Goal: Information Seeking & Learning: Learn about a topic

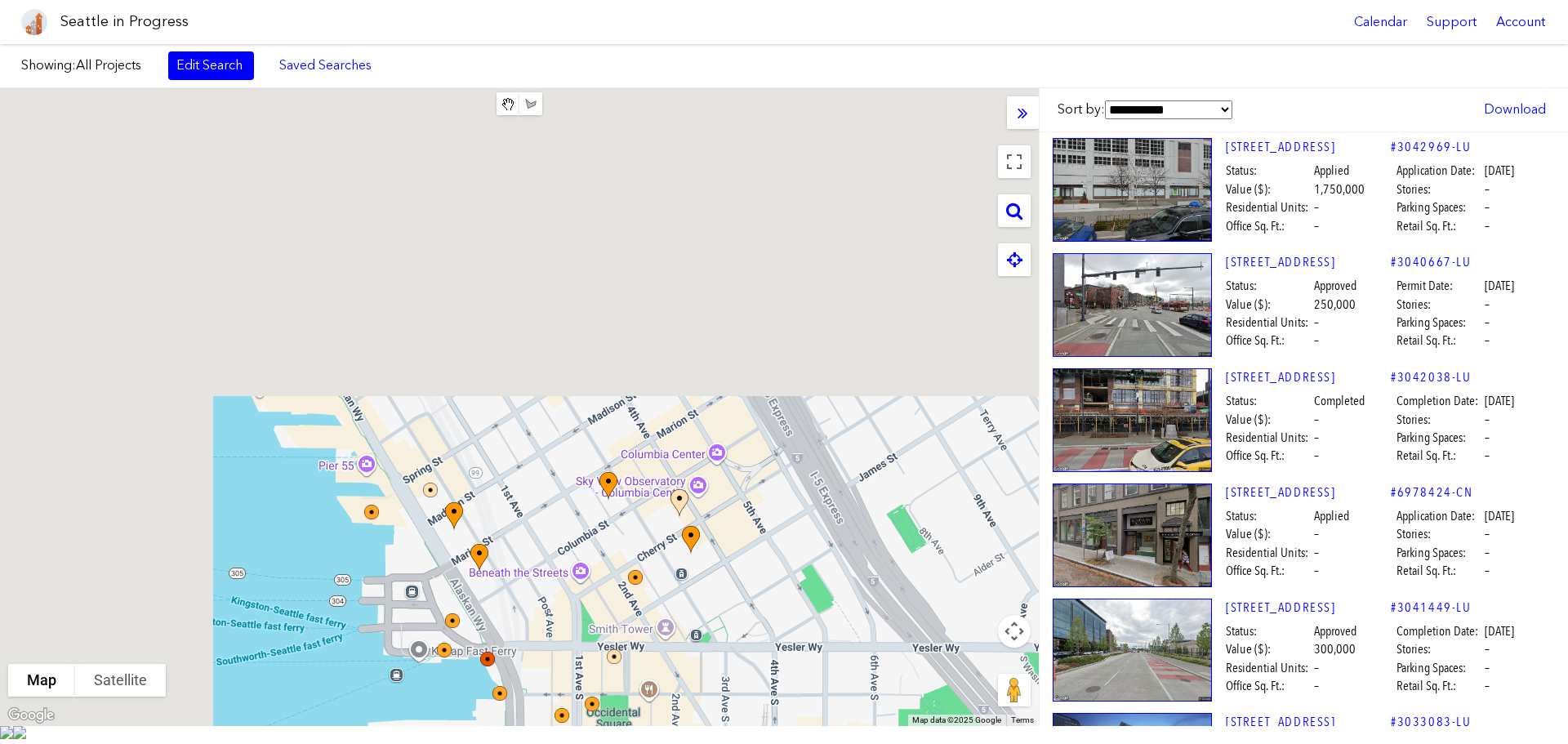
drag, startPoint x: 441, startPoint y: 363, endPoint x: 1001, endPoint y: 725, distance: 666.8
click at [1128, 744] on html "Seattle in Progress Calendar Support Account About [GEOGRAPHIC_DATA] in Progres…" at bounding box center [784, 372] width 1568 height 744
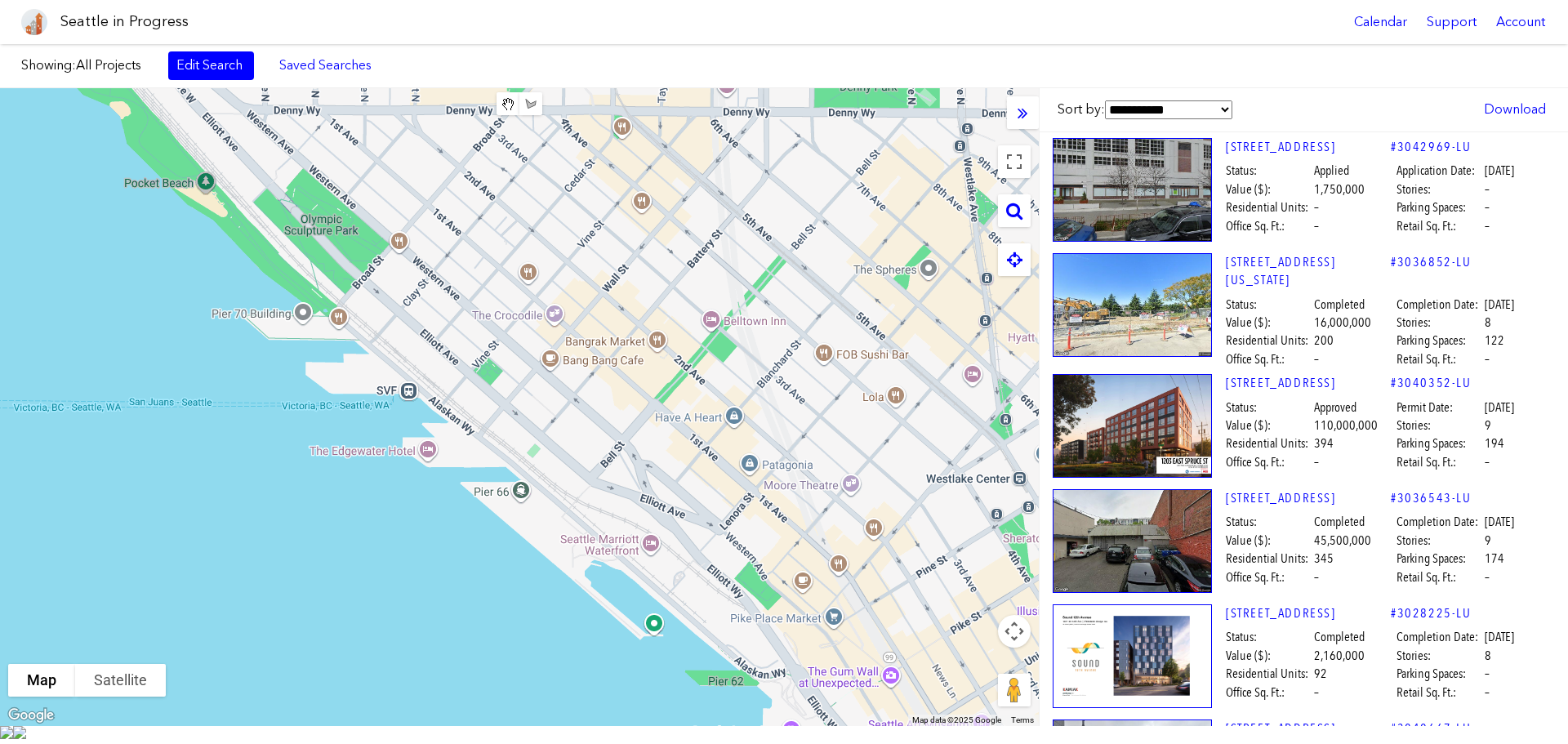
click at [669, 744] on html "Seattle in Progress Calendar Support Account About [GEOGRAPHIC_DATA] in Progres…" at bounding box center [784, 372] width 1568 height 744
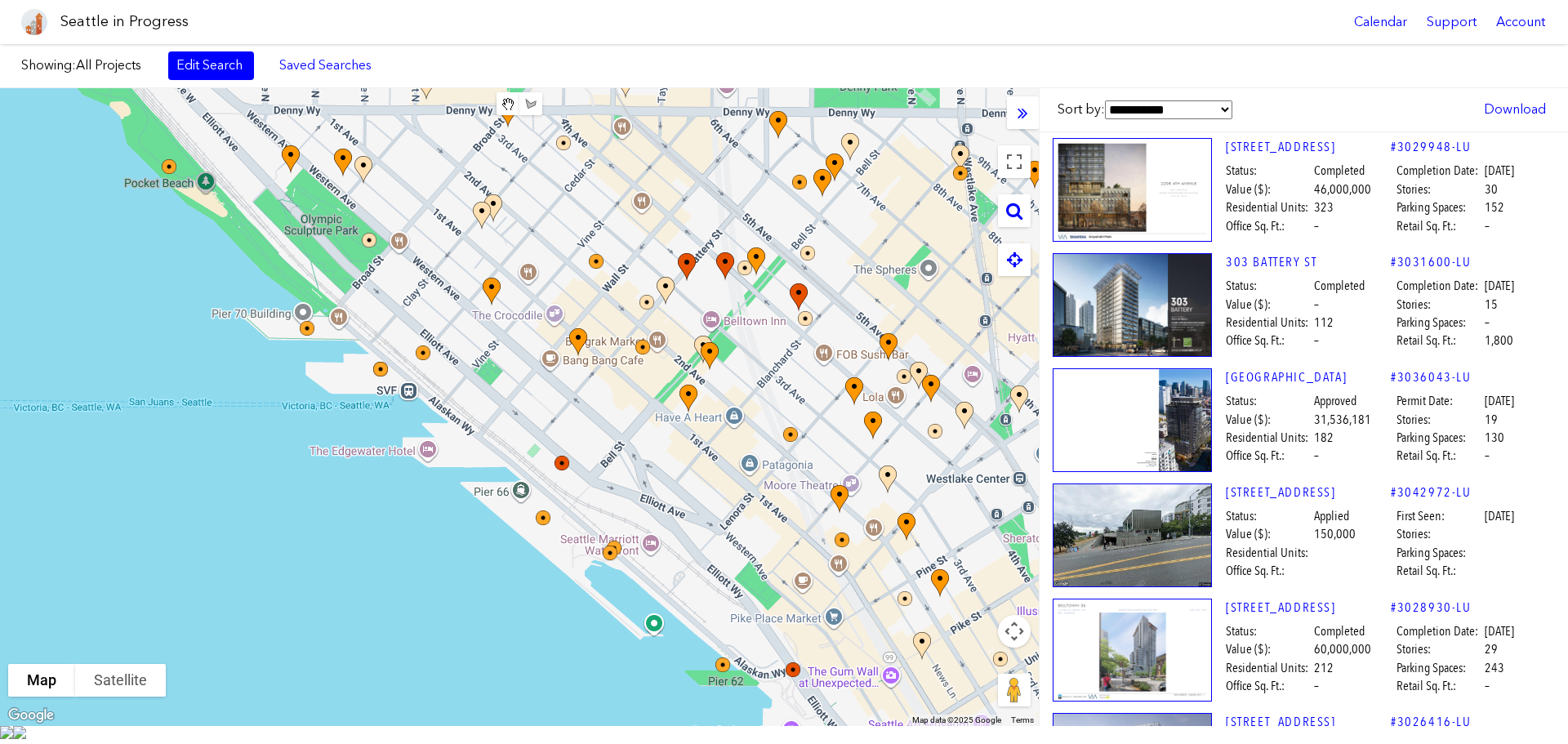
drag, startPoint x: 464, startPoint y: 535, endPoint x: 550, endPoint y: 183, distance: 362.4
click at [441, 744] on html "Seattle in Progress Calendar Support Account About [GEOGRAPHIC_DATA] in Progres…" at bounding box center [784, 372] width 1568 height 744
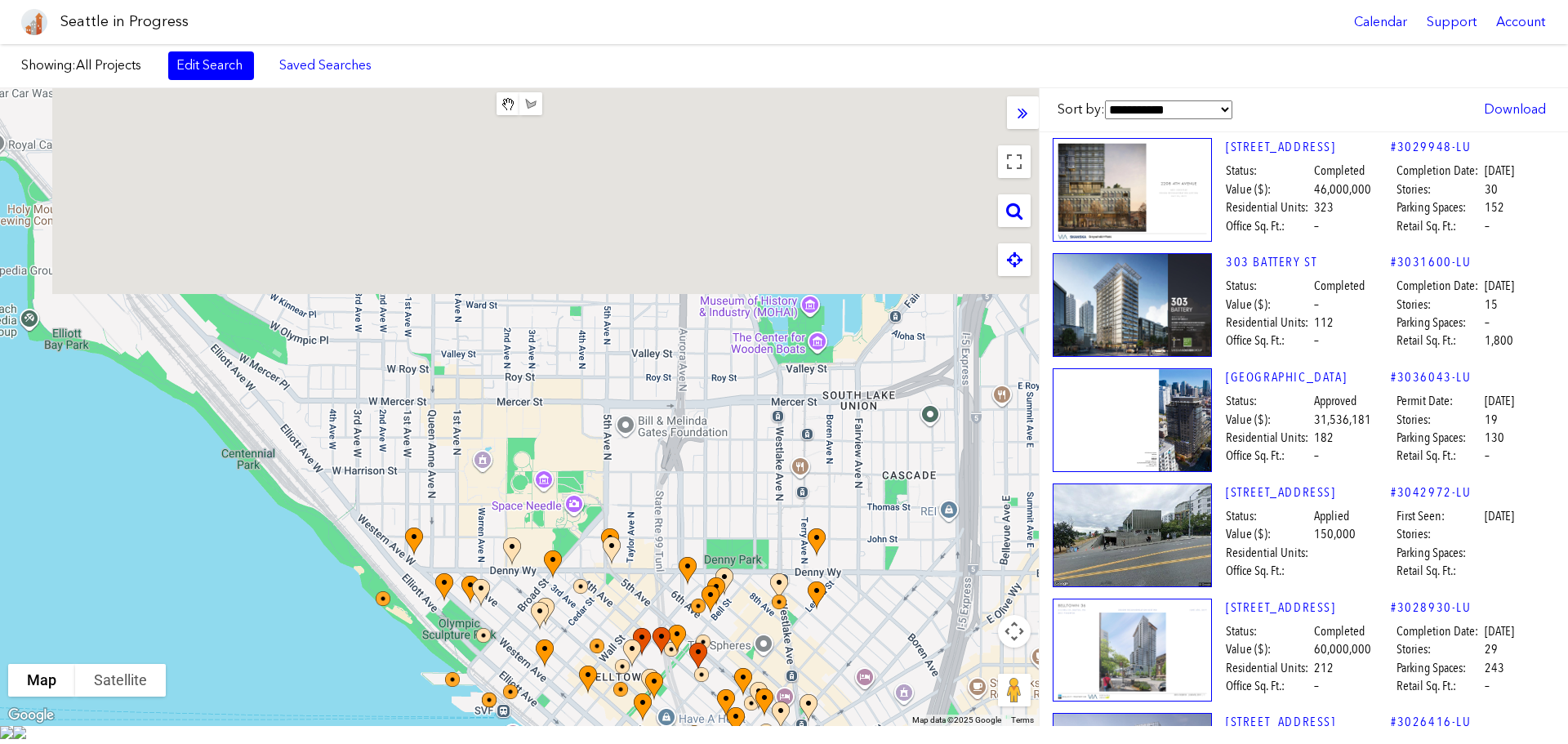
drag, startPoint x: 658, startPoint y: 131, endPoint x: 672, endPoint y: 784, distance: 653.2
click at [672, 744] on html "Seattle in Progress Calendar Support Account About [GEOGRAPHIC_DATA] in Progres…" at bounding box center [784, 372] width 1568 height 744
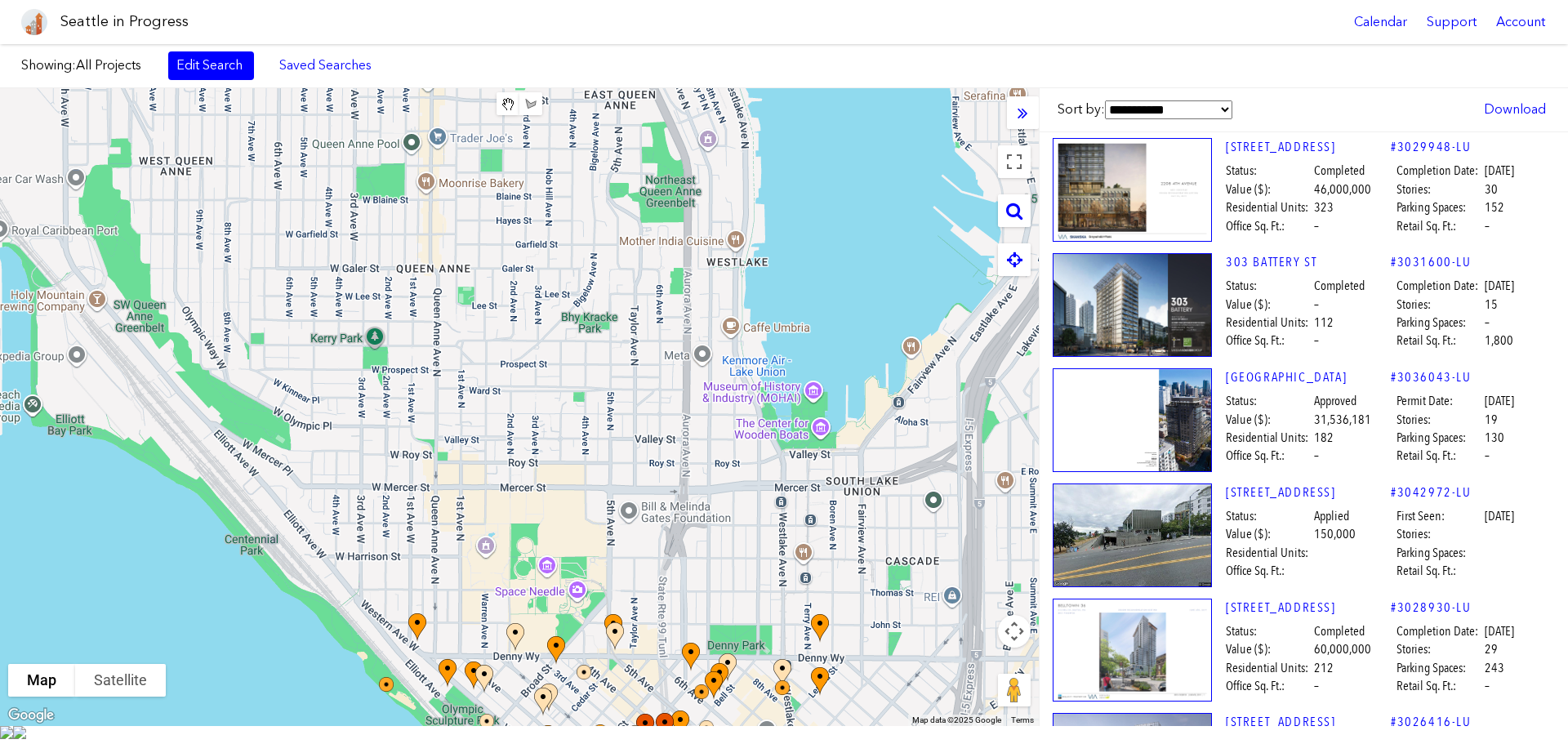
drag, startPoint x: 576, startPoint y: 324, endPoint x: 630, endPoint y: 507, distance: 190.8
click at [645, 716] on div "To navigate, press the arrow keys." at bounding box center [519, 407] width 1039 height 638
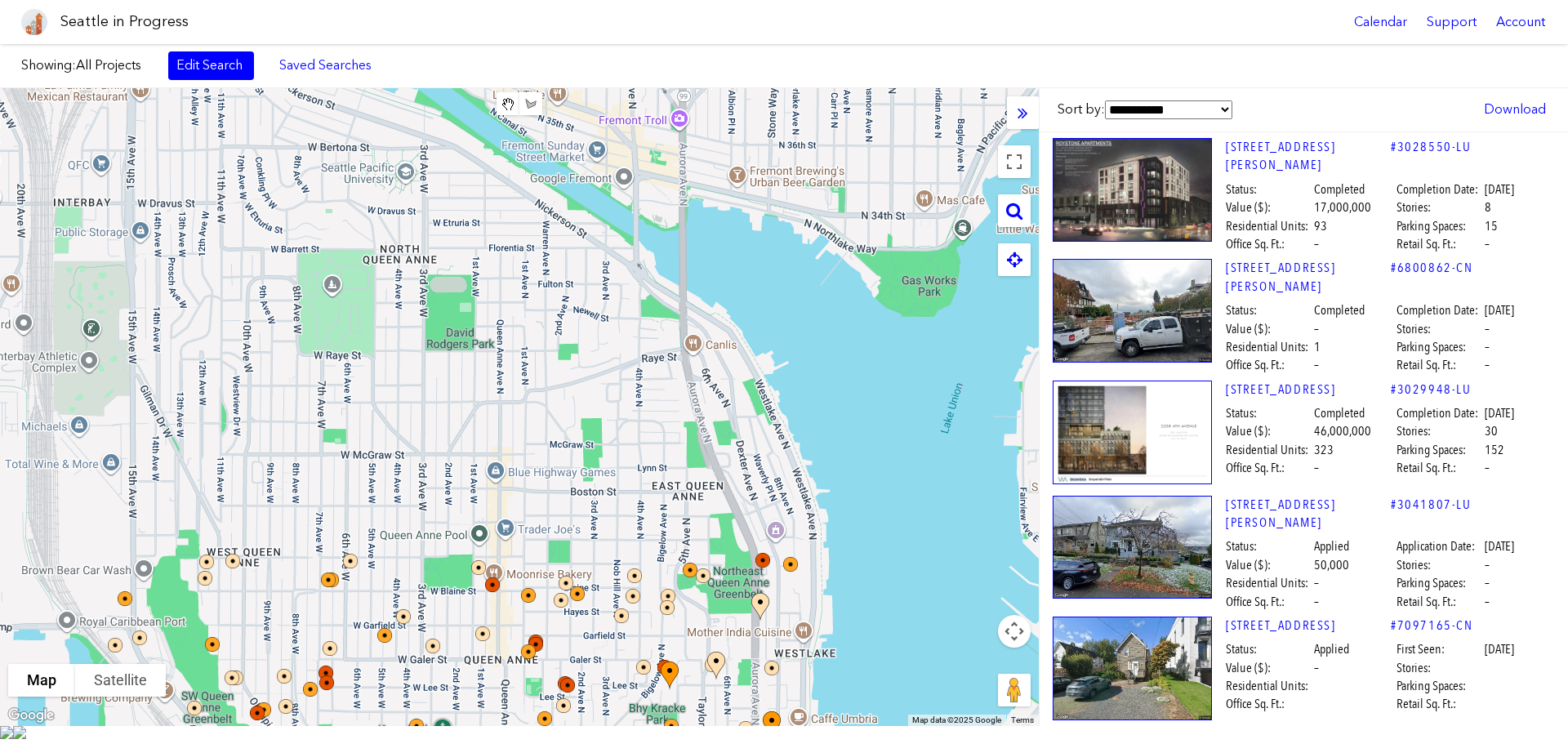
drag, startPoint x: 490, startPoint y: 197, endPoint x: 893, endPoint y: 677, distance: 626.7
click at [907, 701] on div "To navigate, press the arrow keys." at bounding box center [519, 407] width 1039 height 638
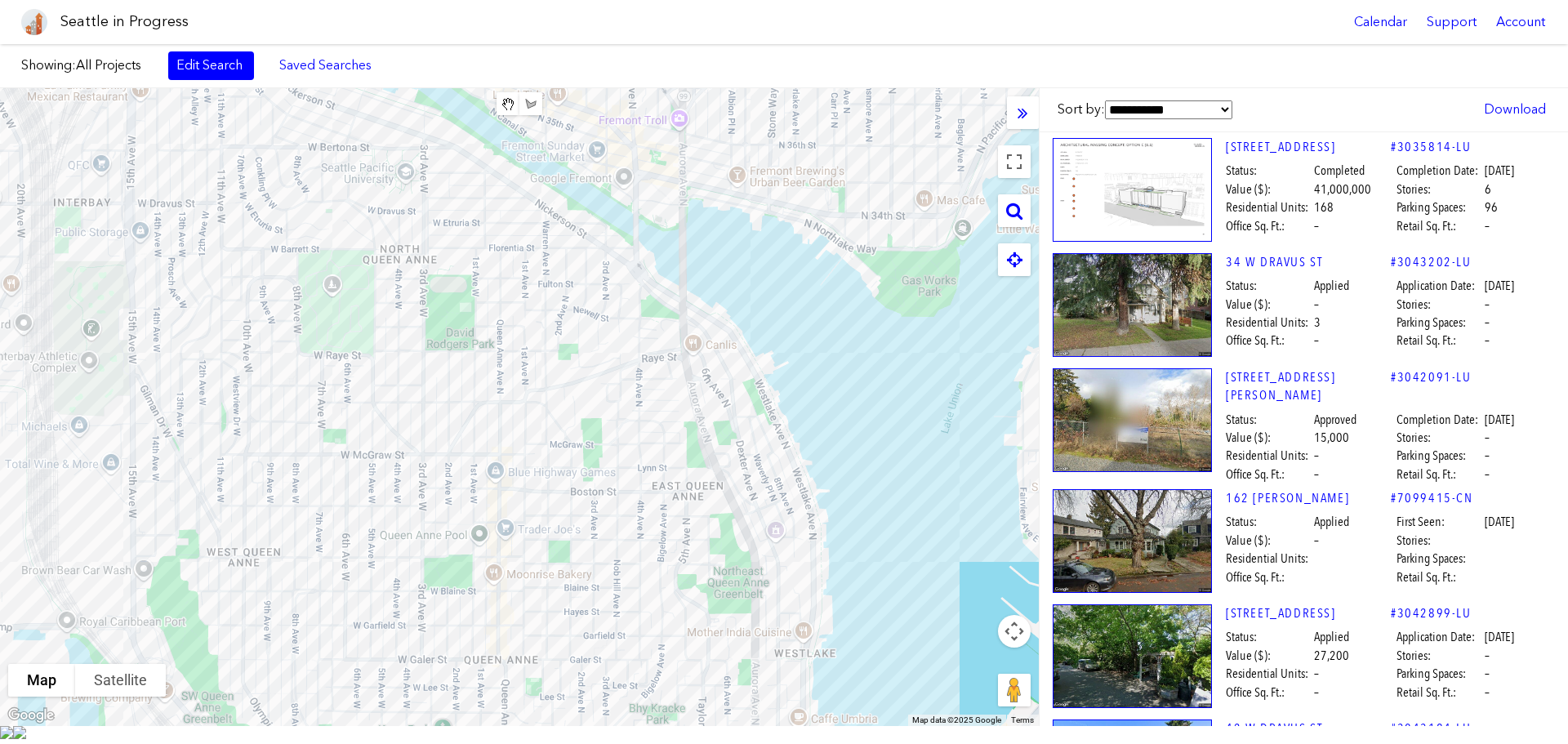
drag, startPoint x: 467, startPoint y: 147, endPoint x: 552, endPoint y: 345, distance: 215.5
click at [570, 364] on div "To navigate, press the arrow keys." at bounding box center [519, 407] width 1039 height 638
click at [200, 62] on link "Edit Search" at bounding box center [211, 66] width 86 height 28
click at [0, 0] on div "**********" at bounding box center [0, 0] width 0 height 0
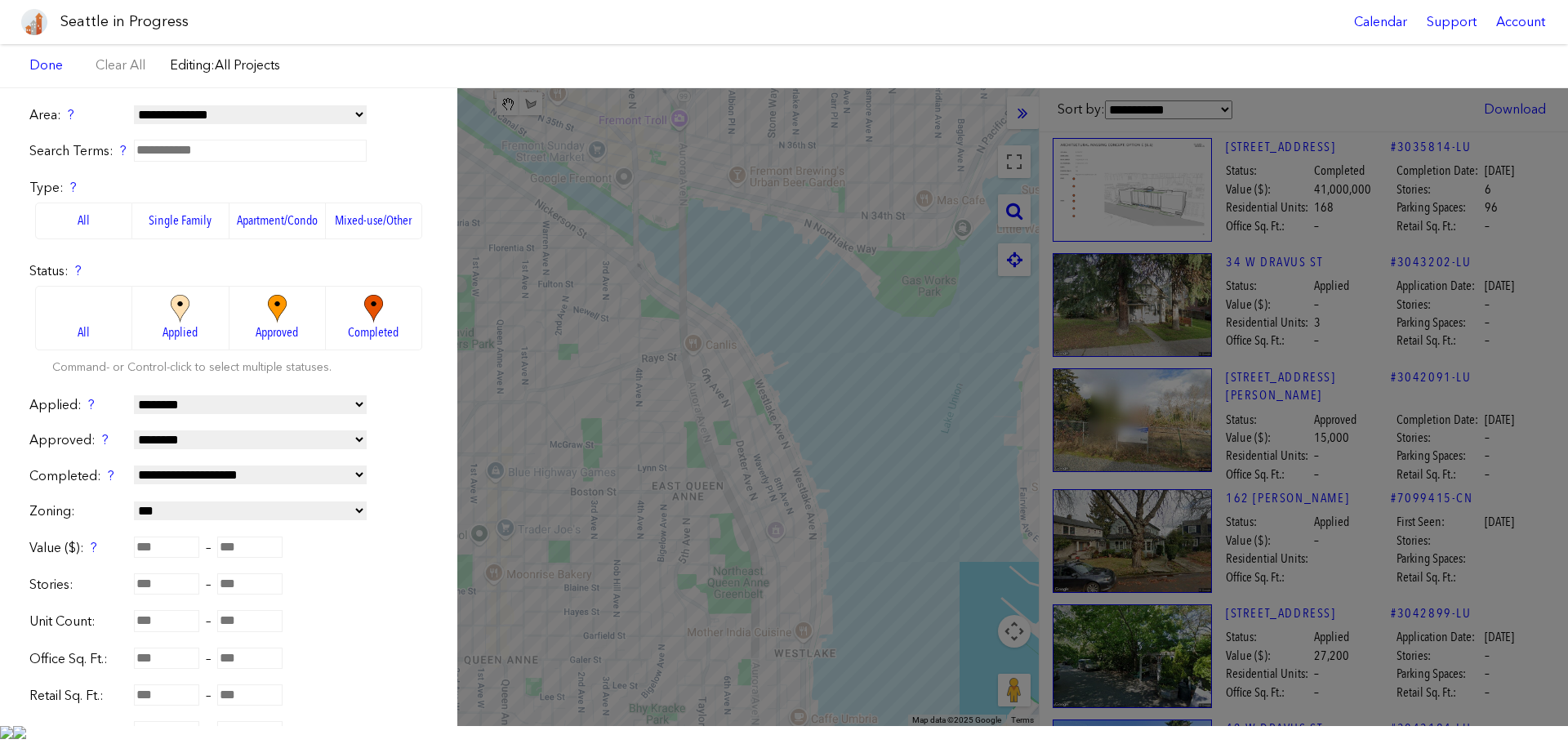
click at [245, 219] on label "Apartment/Condo" at bounding box center [278, 220] width 96 height 36
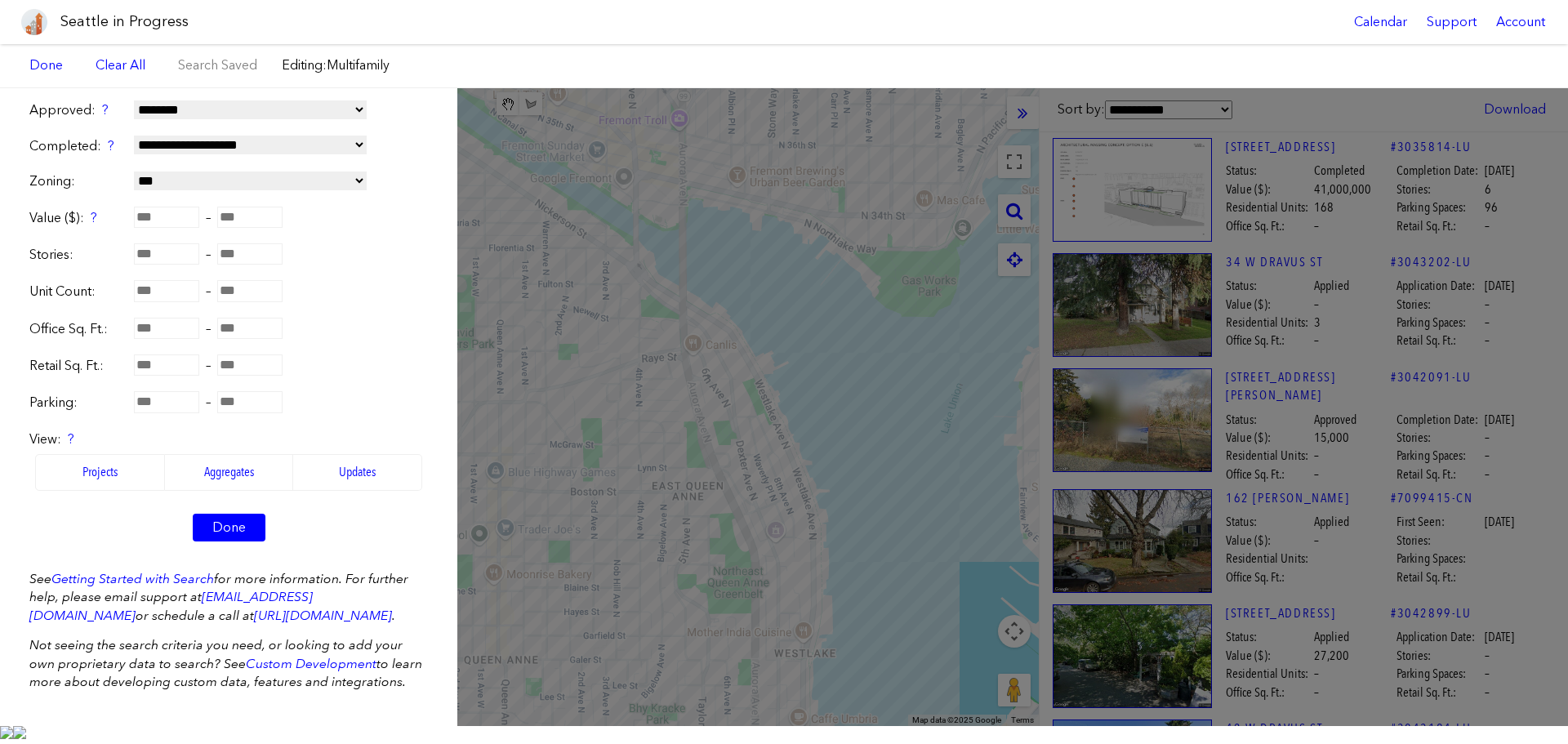
scroll to position [333, 0]
click at [225, 531] on link "Done" at bounding box center [229, 526] width 73 height 28
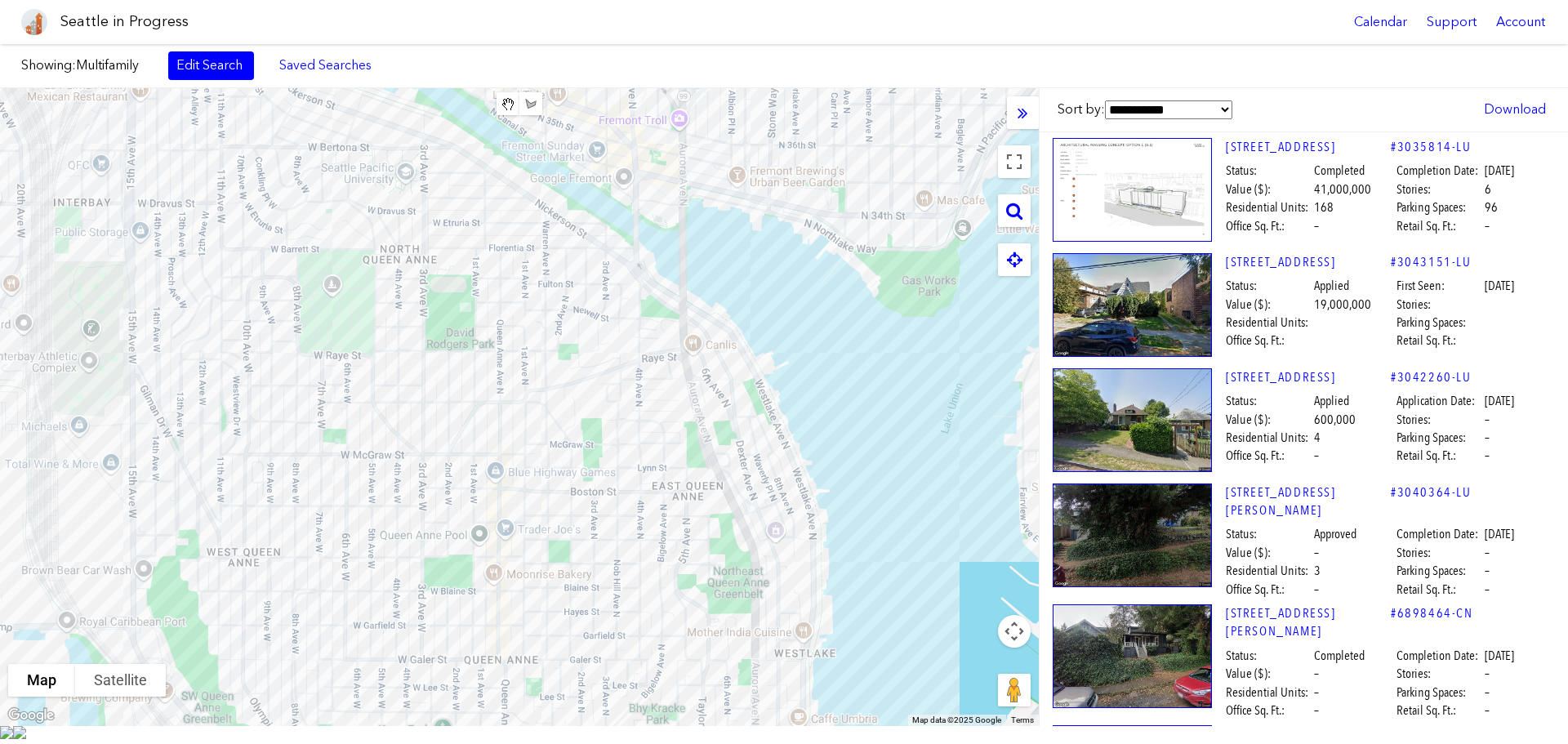
click at [568, 234] on div "To navigate, press the arrow keys." at bounding box center [519, 407] width 1039 height 638
drag, startPoint x: 736, startPoint y: 547, endPoint x: 712, endPoint y: 418, distance: 131.2
click at [769, 635] on div "To navigate, press the arrow keys." at bounding box center [519, 407] width 1039 height 638
click at [781, 508] on div "To navigate, press the arrow keys." at bounding box center [519, 407] width 1039 height 638
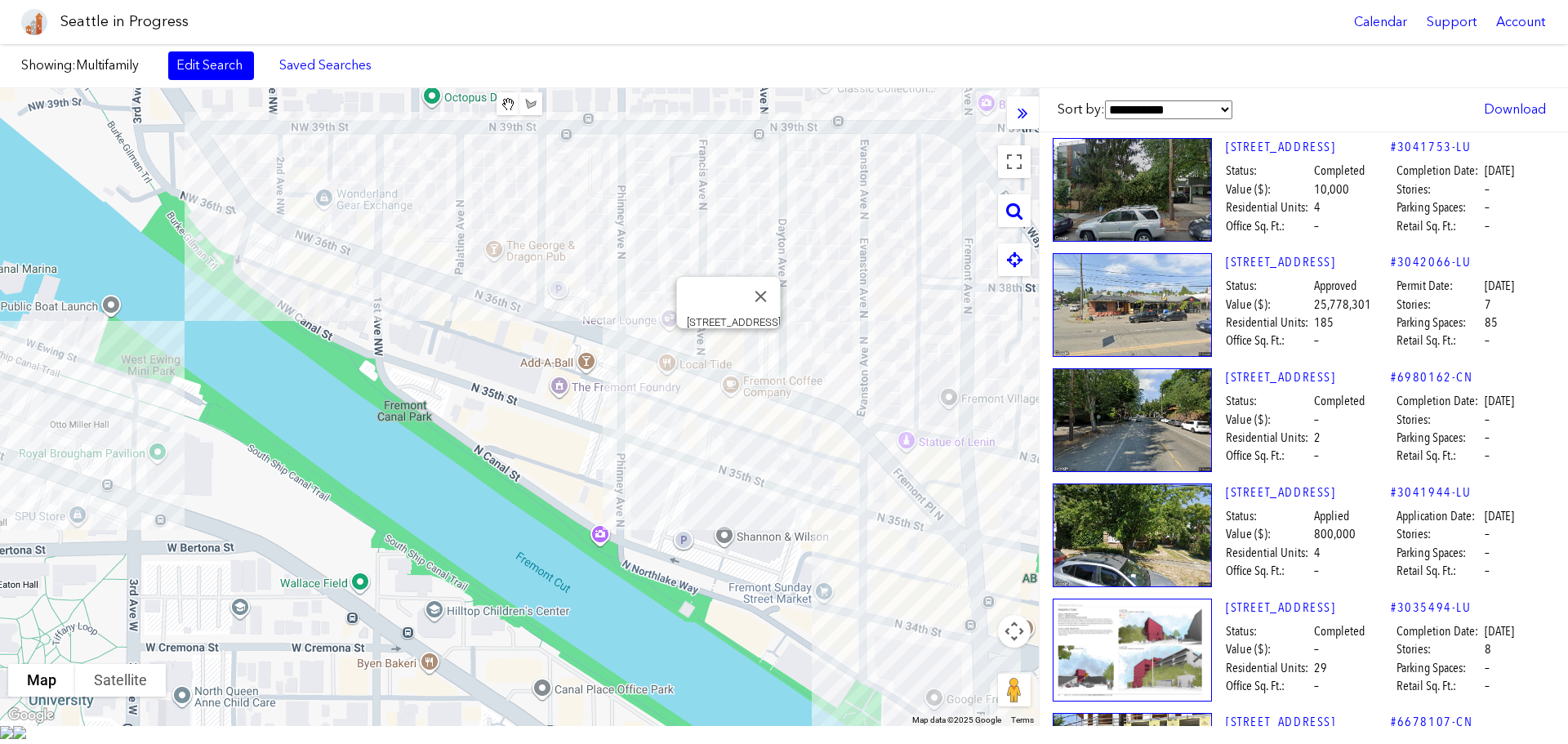
click at [731, 357] on div "To navigate, press the arrow keys. [STREET_ADDRESS]" at bounding box center [519, 407] width 1039 height 638
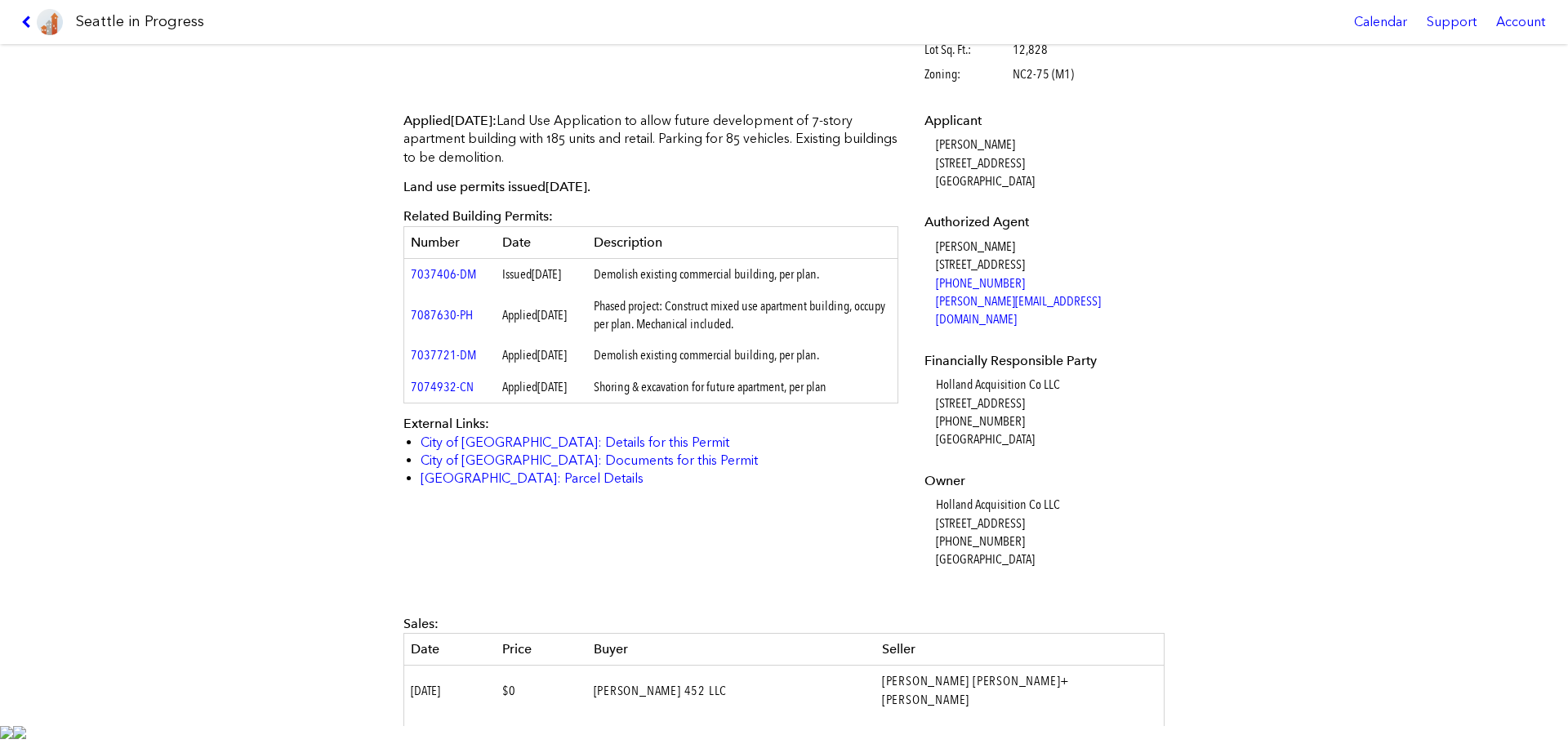
scroll to position [408, 0]
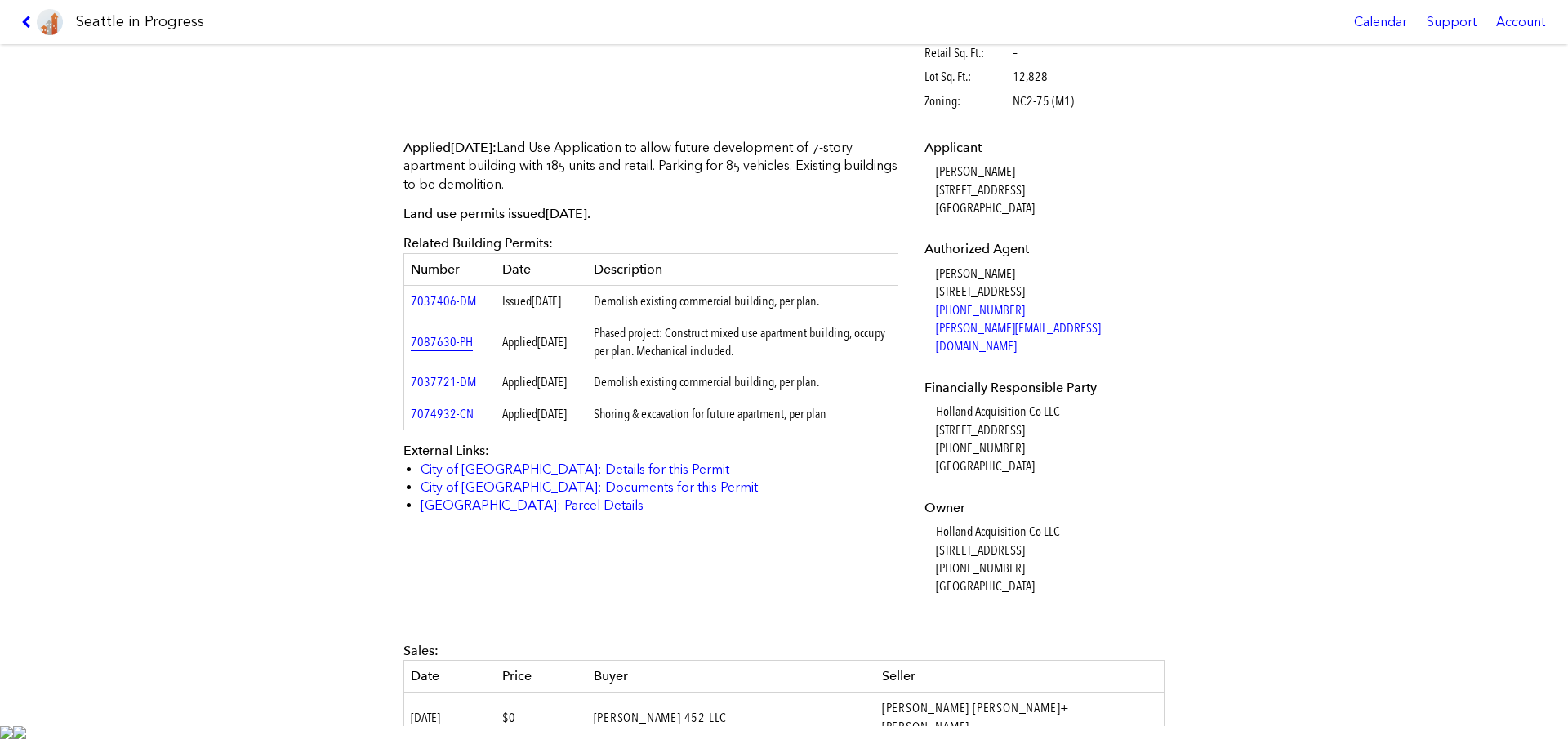
click at [432, 350] on link "7087630-PH" at bounding box center [441, 342] width 62 height 16
click at [607, 495] on link "City of [GEOGRAPHIC_DATA]: Documents for this Permit" at bounding box center [589, 487] width 337 height 16
click at [475, 495] on link "City of [GEOGRAPHIC_DATA]: Documents for this Permit" at bounding box center [589, 487] width 337 height 16
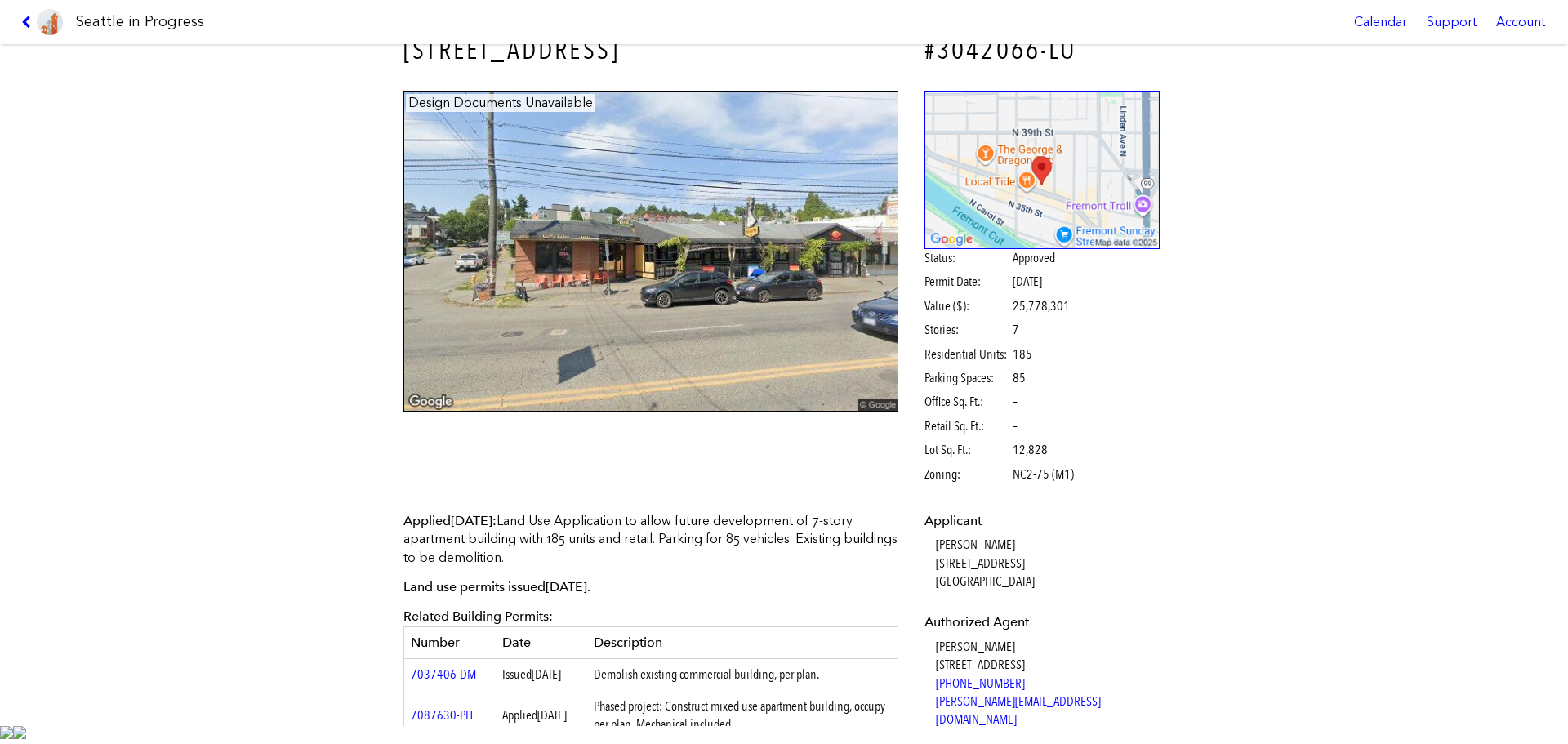
scroll to position [0, 0]
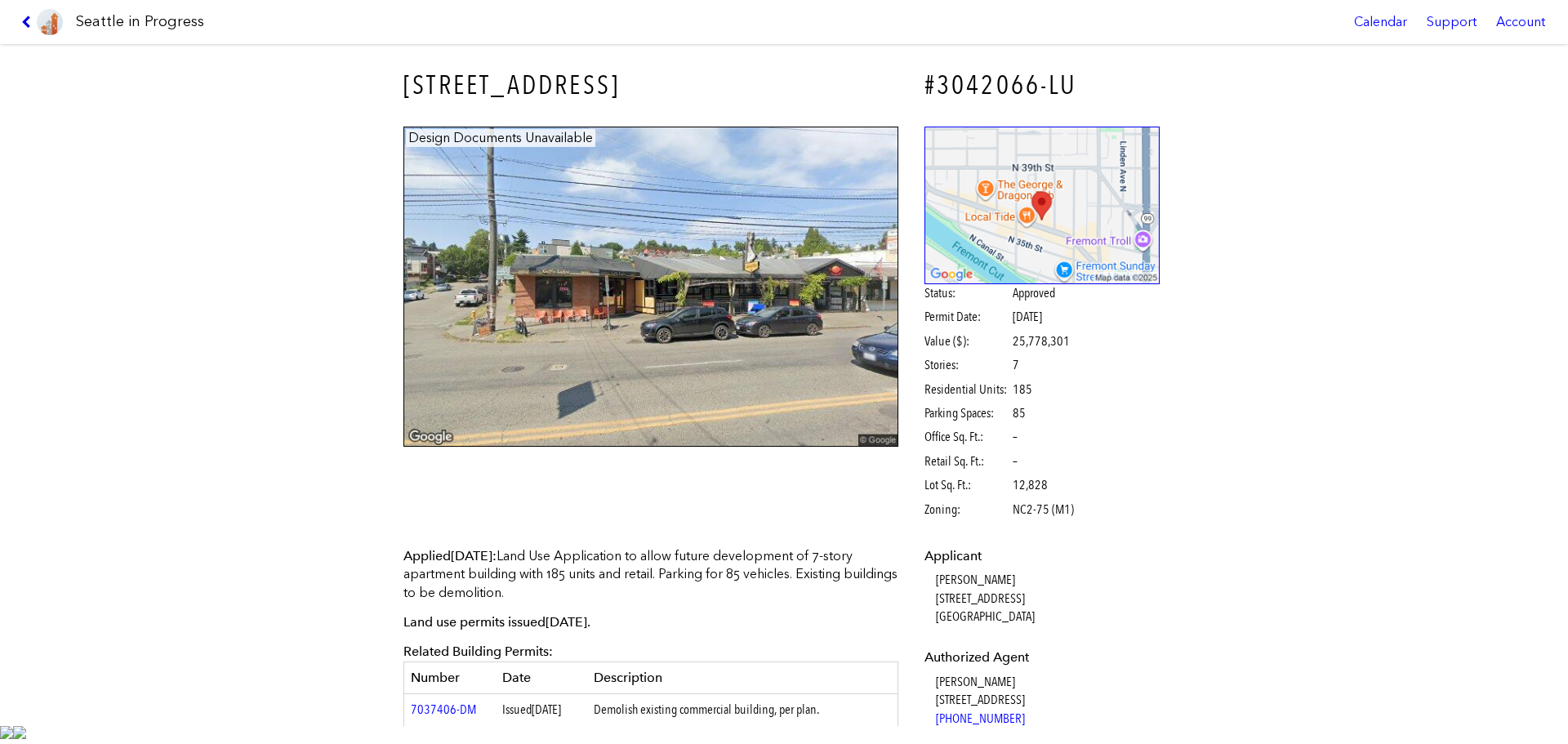
click at [32, 20] on icon at bounding box center [29, 22] width 16 height 13
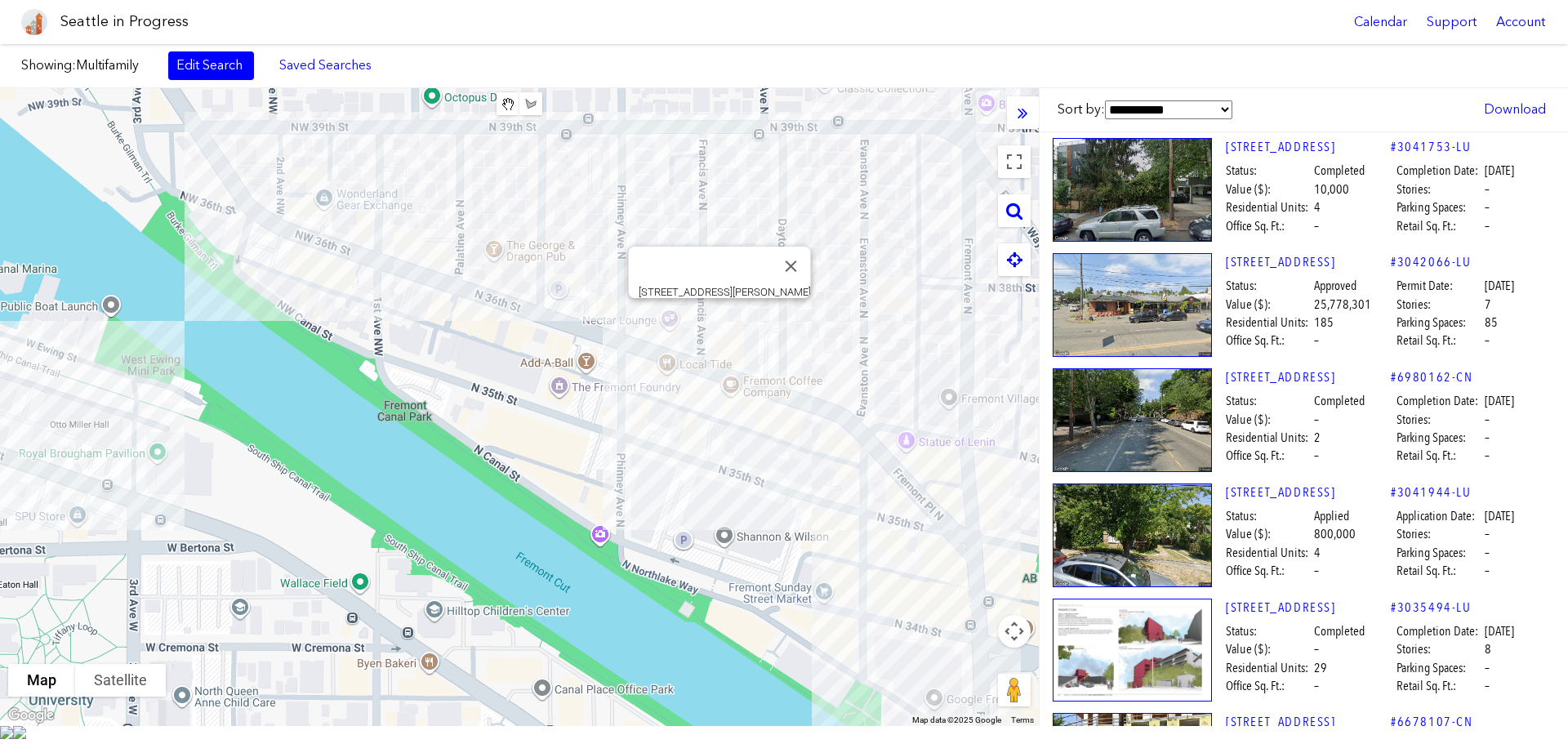
click at [717, 323] on div "To navigate, press the arrow keys. [STREET_ADDRESS][PERSON_NAME]" at bounding box center [519, 407] width 1039 height 638
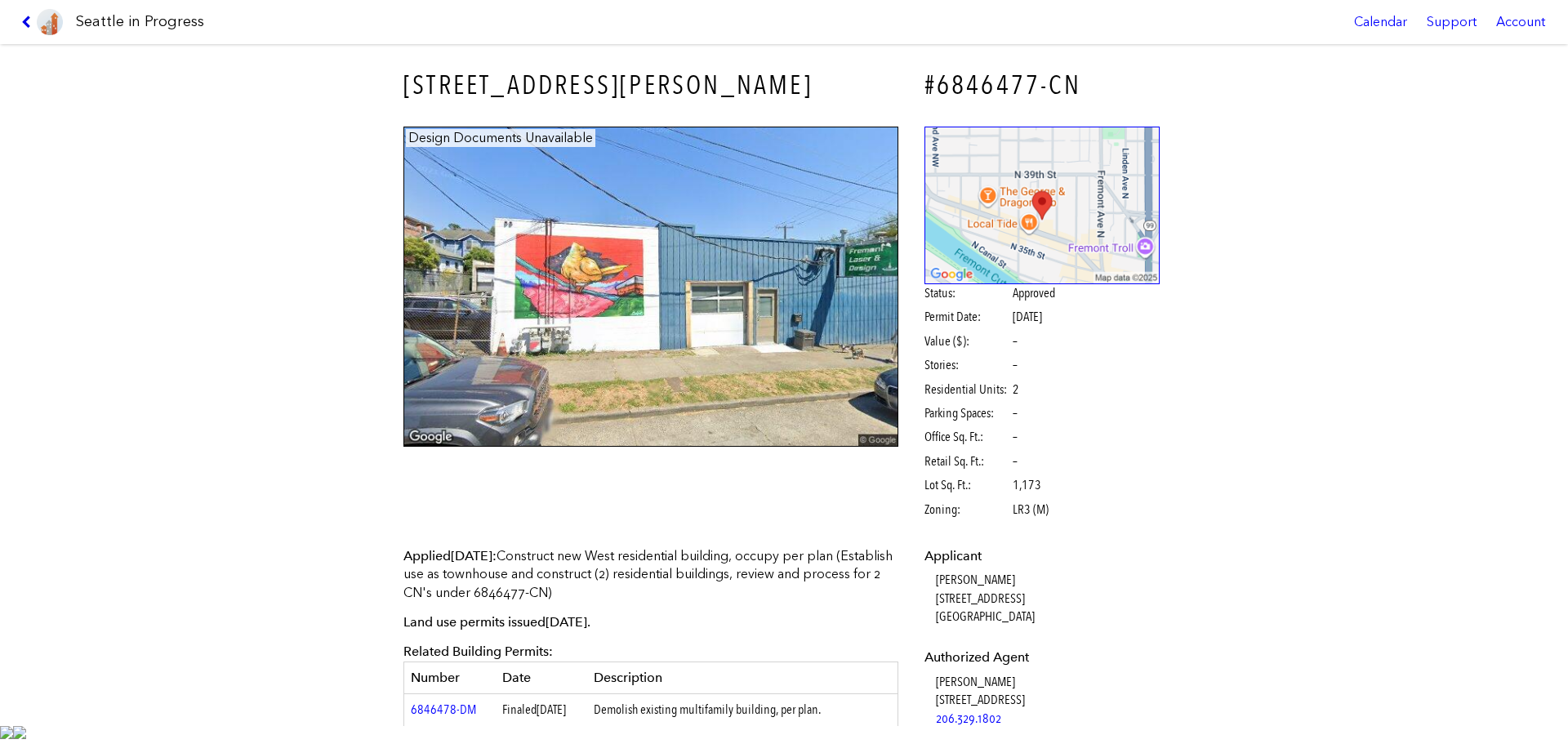
click at [32, 23] on icon at bounding box center [29, 22] width 16 height 13
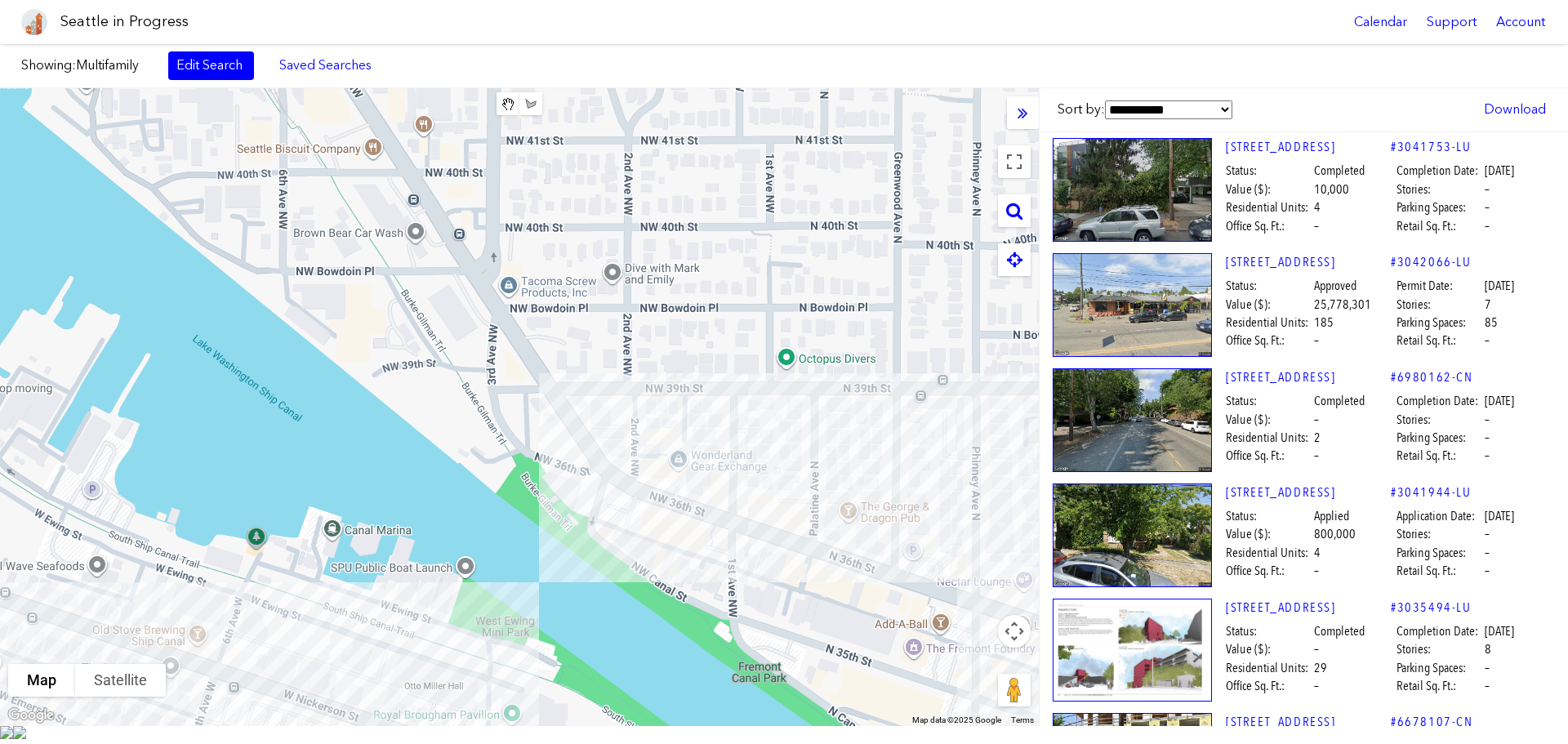
drag, startPoint x: 308, startPoint y: 215, endPoint x: 675, endPoint y: 477, distance: 450.9
click at [663, 477] on div "To navigate, press the arrow keys. [STREET_ADDRESS]" at bounding box center [519, 407] width 1039 height 638
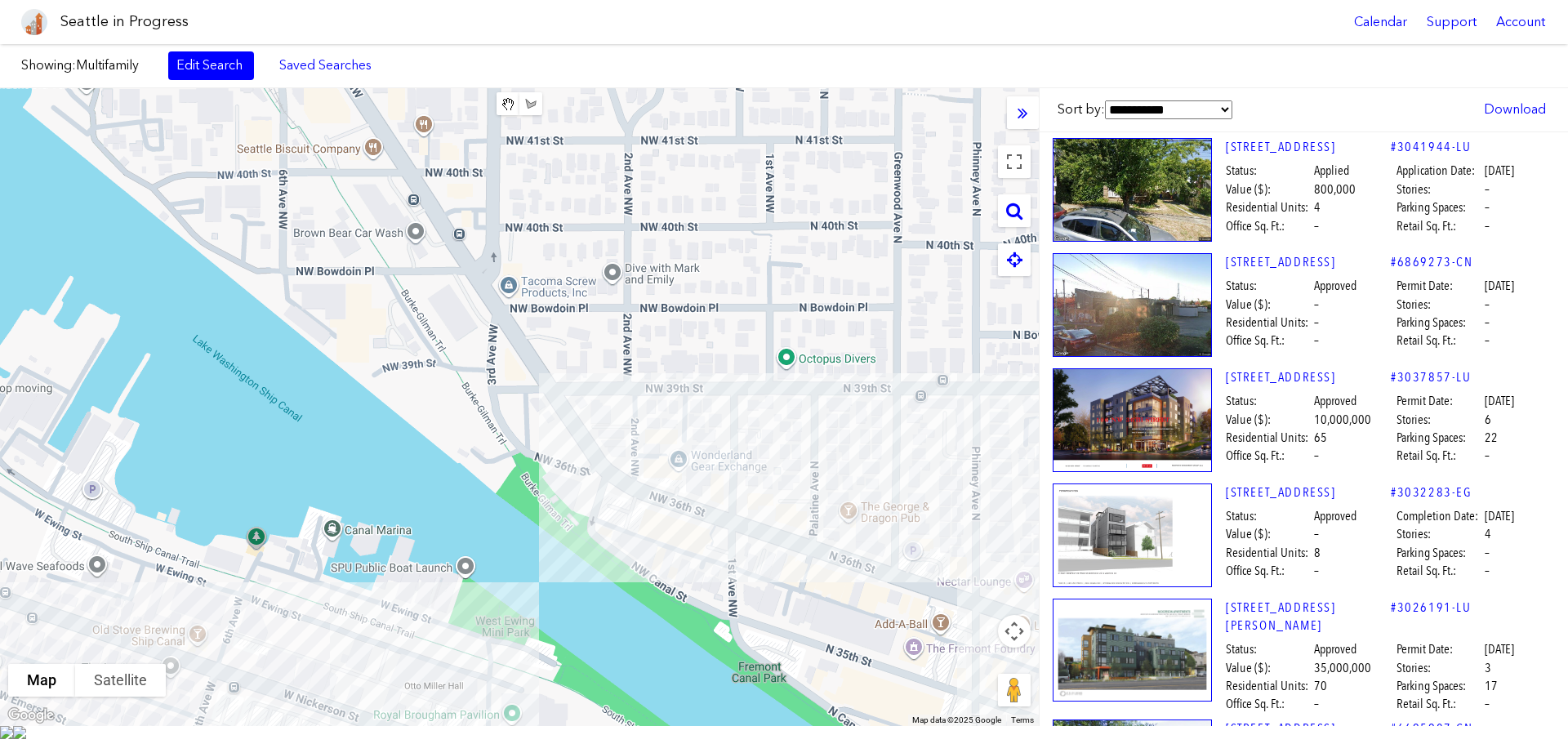
click at [689, 471] on div "To navigate, press the arrow keys." at bounding box center [519, 407] width 1039 height 638
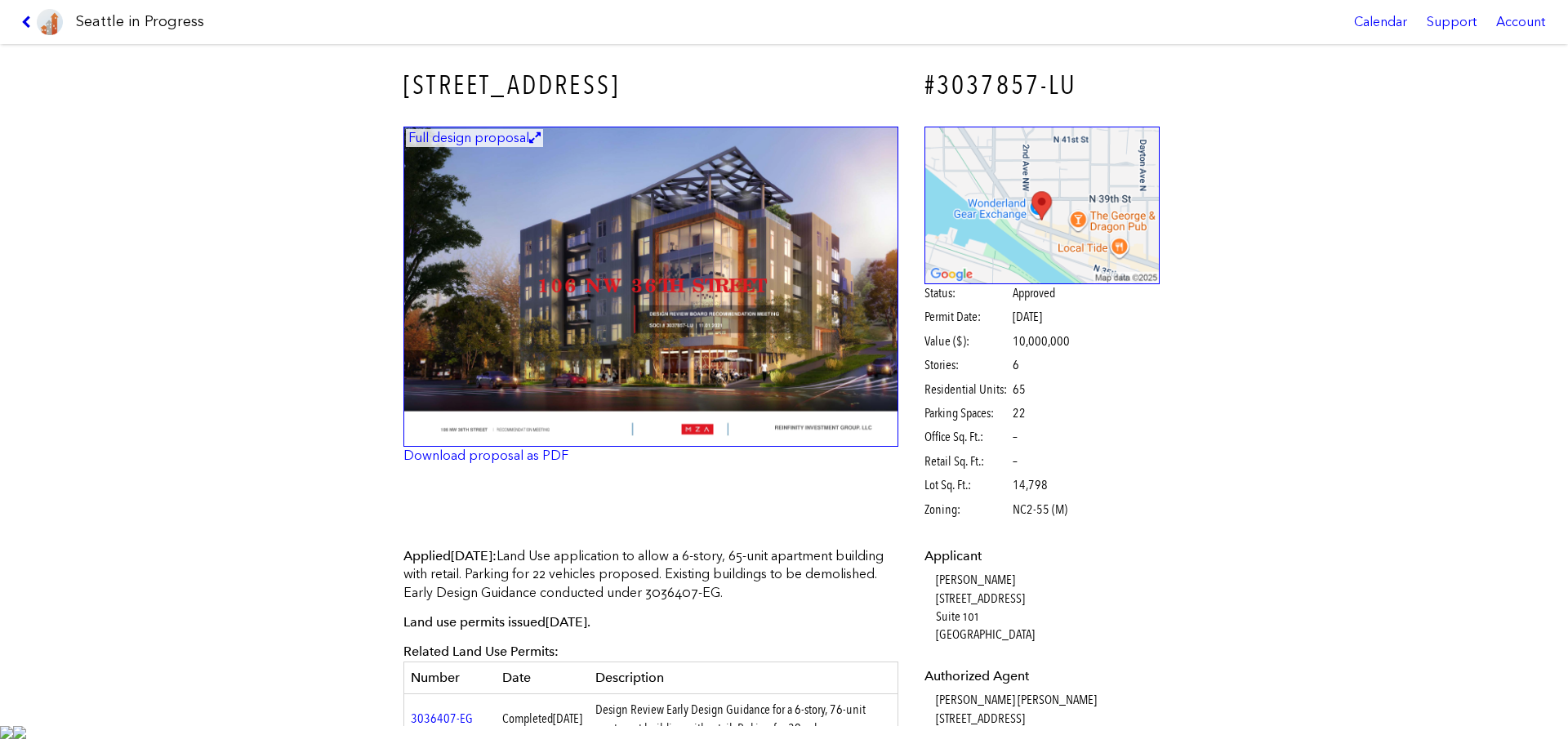
click at [31, 25] on icon at bounding box center [29, 22] width 16 height 13
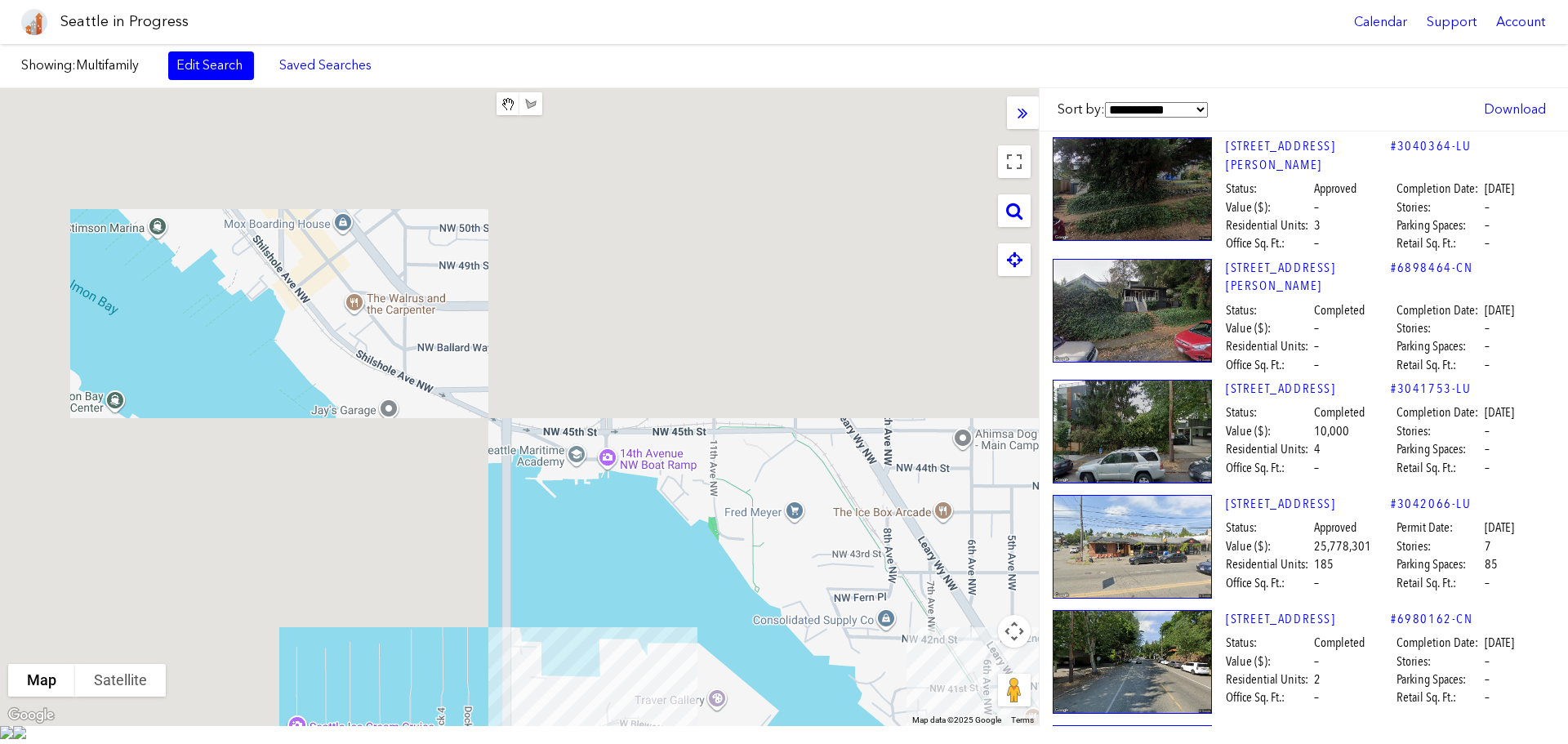
drag, startPoint x: 491, startPoint y: 298, endPoint x: 1062, endPoint y: 769, distance: 740.2
click at [1062, 744] on html "Seattle in Progress Calendar Support Account About [GEOGRAPHIC_DATA] in Progres…" at bounding box center [784, 372] width 1568 height 744
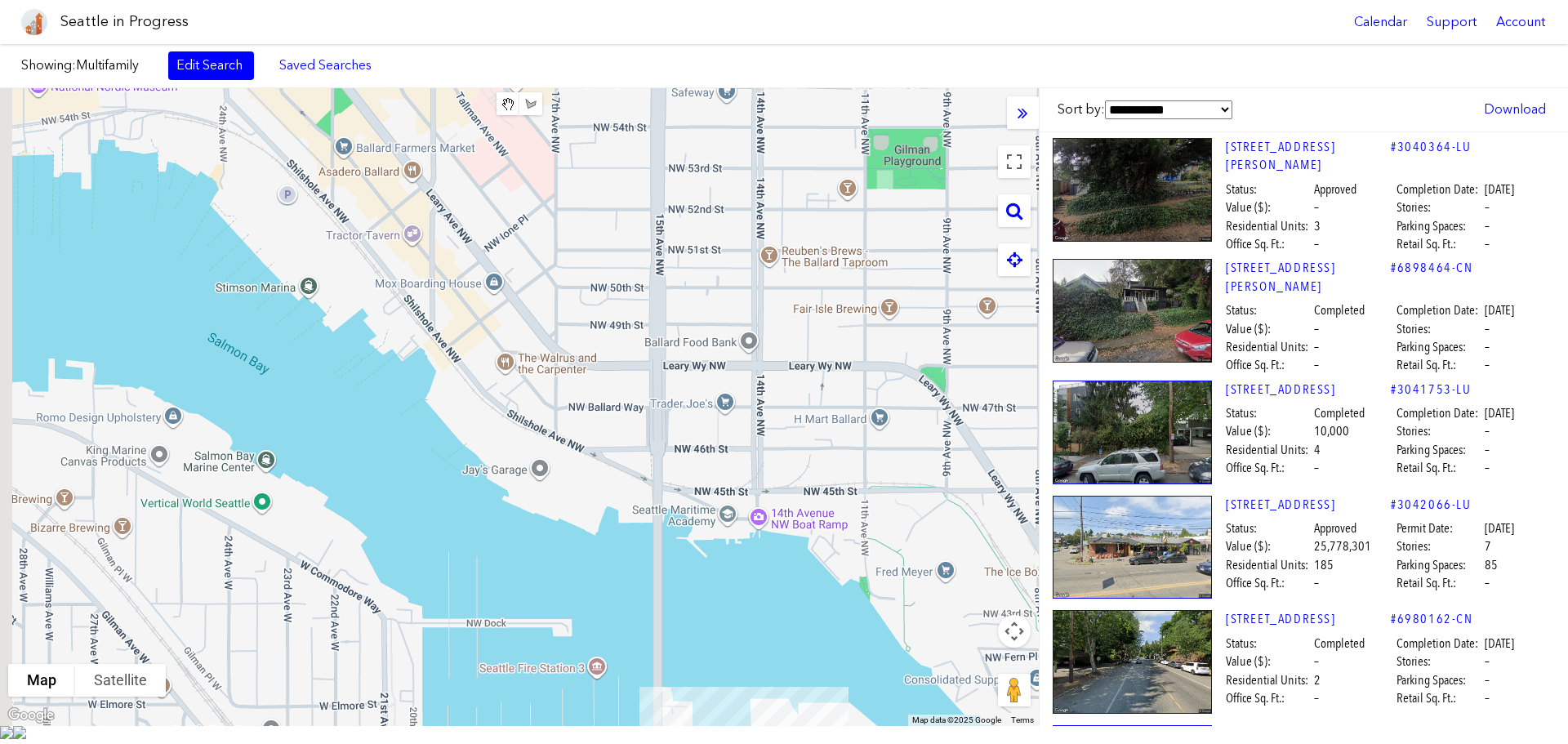
click at [1095, 589] on div "**********" at bounding box center [784, 407] width 1568 height 638
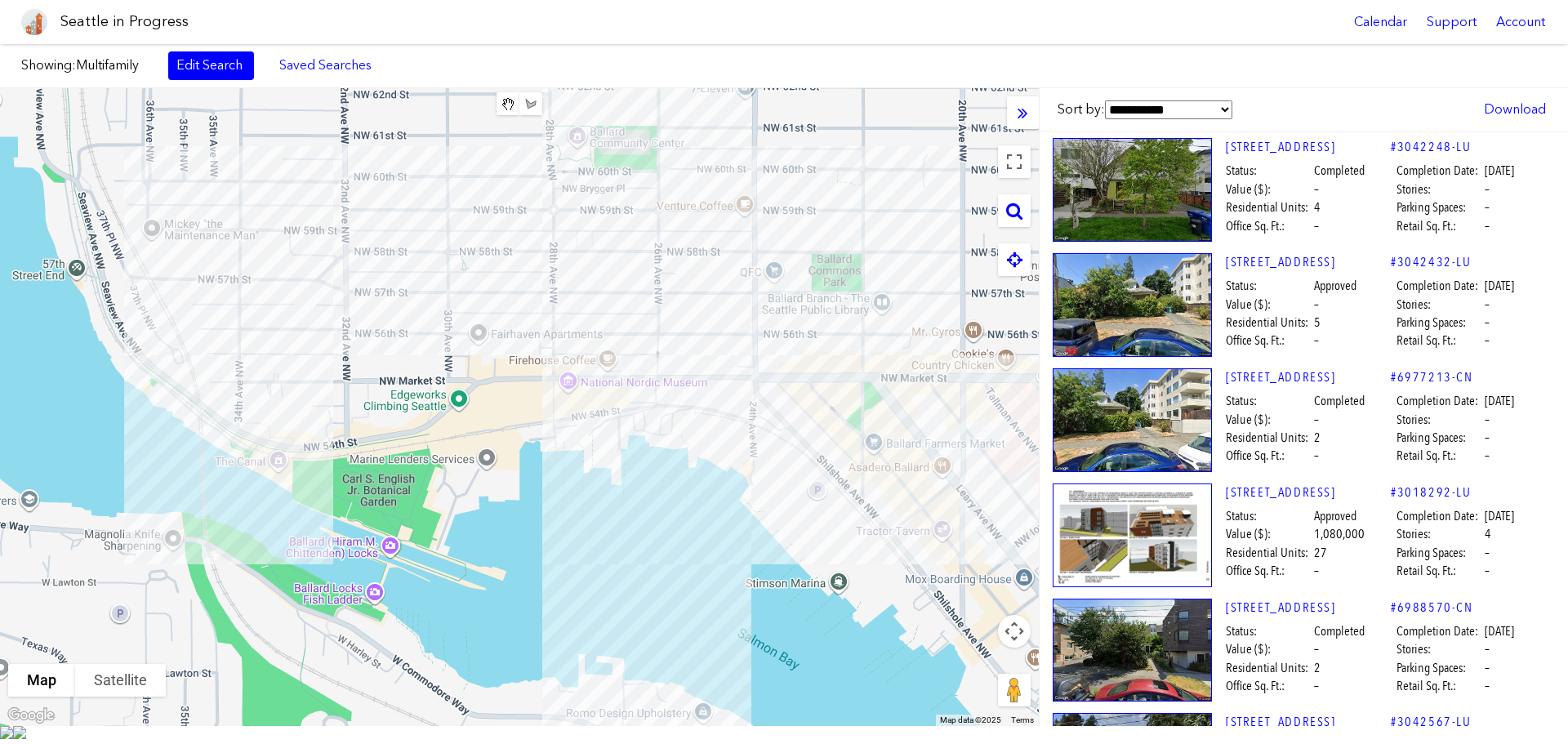
drag, startPoint x: 789, startPoint y: 457, endPoint x: 510, endPoint y: 429, distance: 280.4
click at [510, 429] on div "To navigate, press the arrow keys." at bounding box center [519, 407] width 1039 height 638
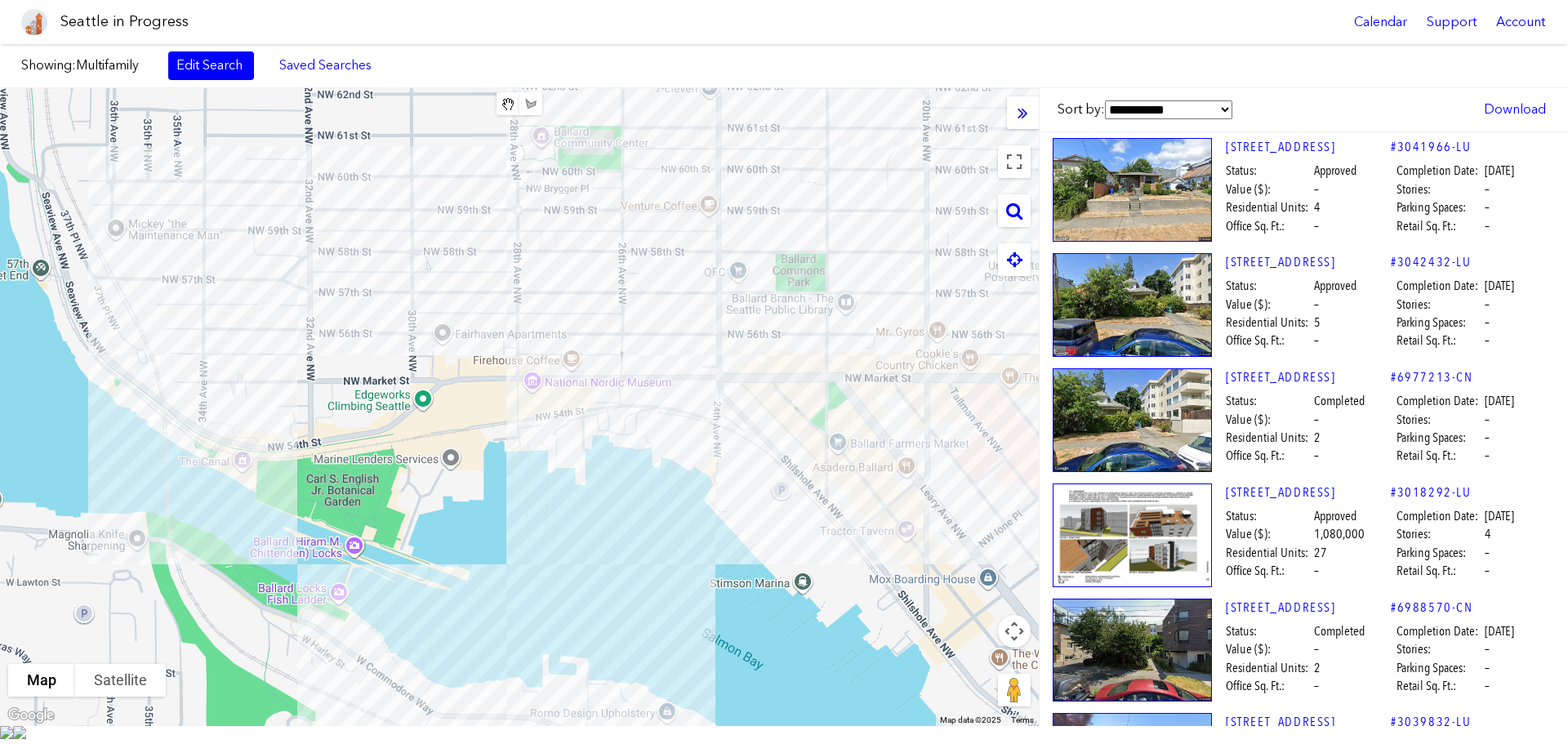
drag, startPoint x: 841, startPoint y: 384, endPoint x: 761, endPoint y: 384, distance: 80.0
click at [761, 384] on div "To navigate, press the arrow keys." at bounding box center [519, 407] width 1039 height 638
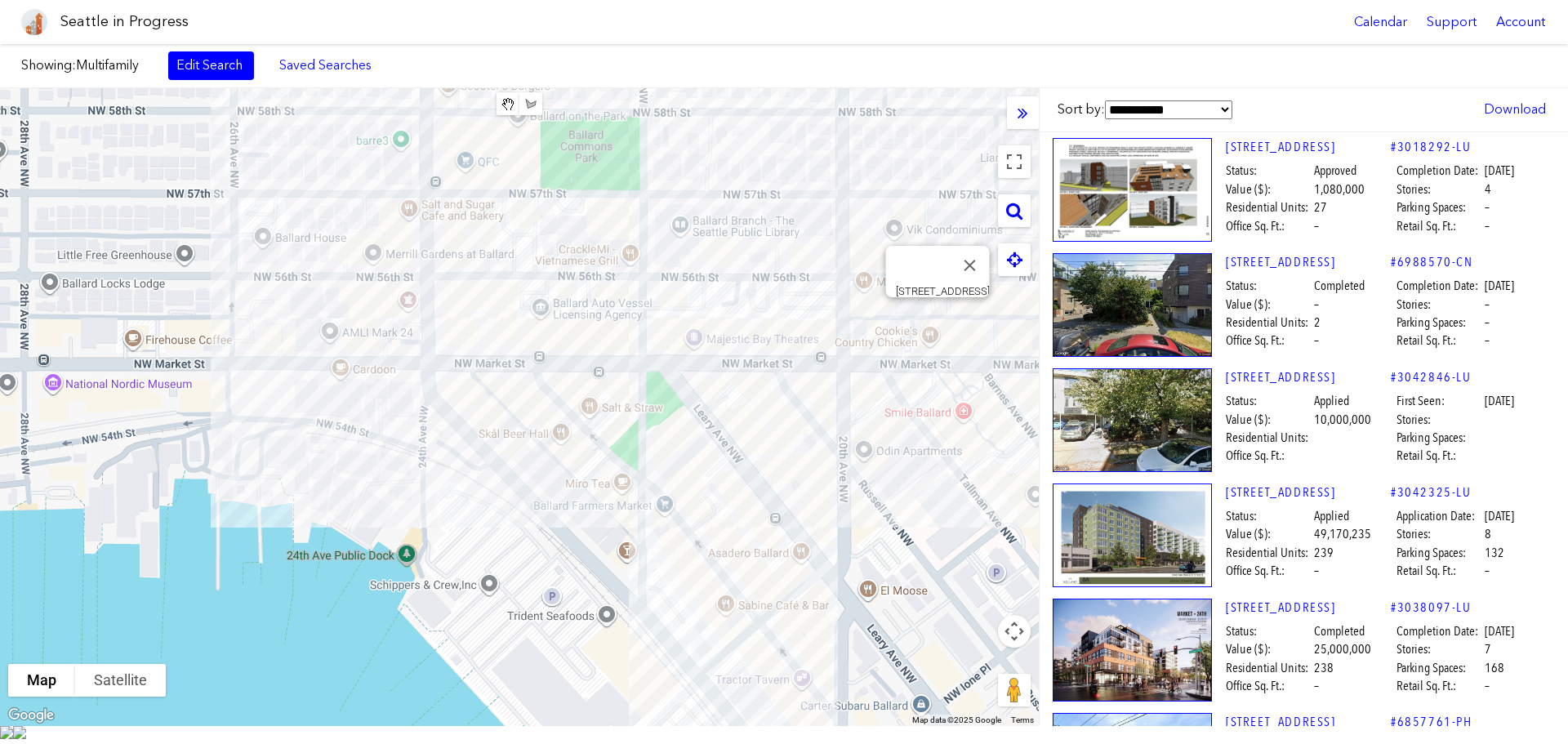
click at [939, 331] on div "To navigate, press the arrow keys. [STREET_ADDRESS]" at bounding box center [519, 407] width 1039 height 638
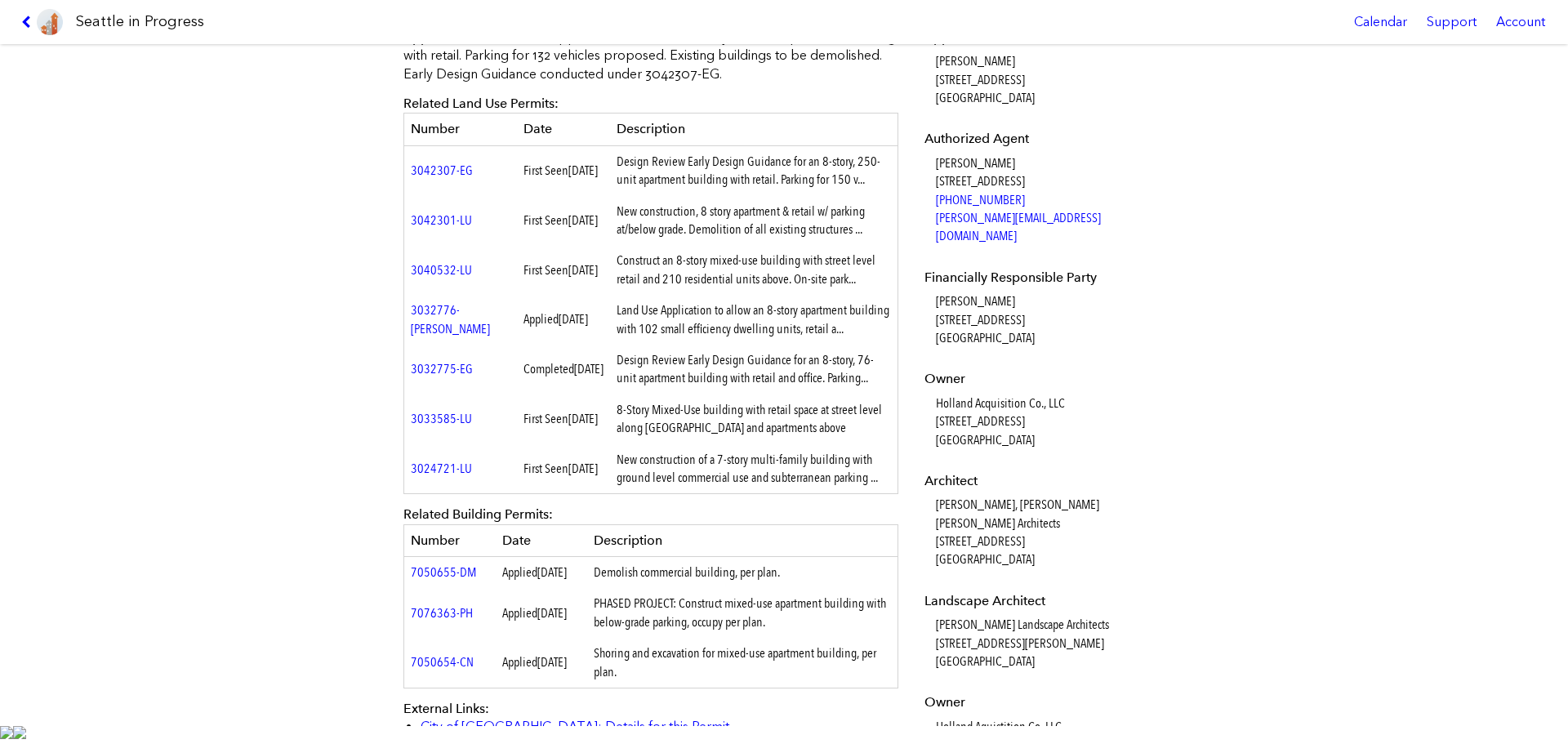
scroll to position [490, 0]
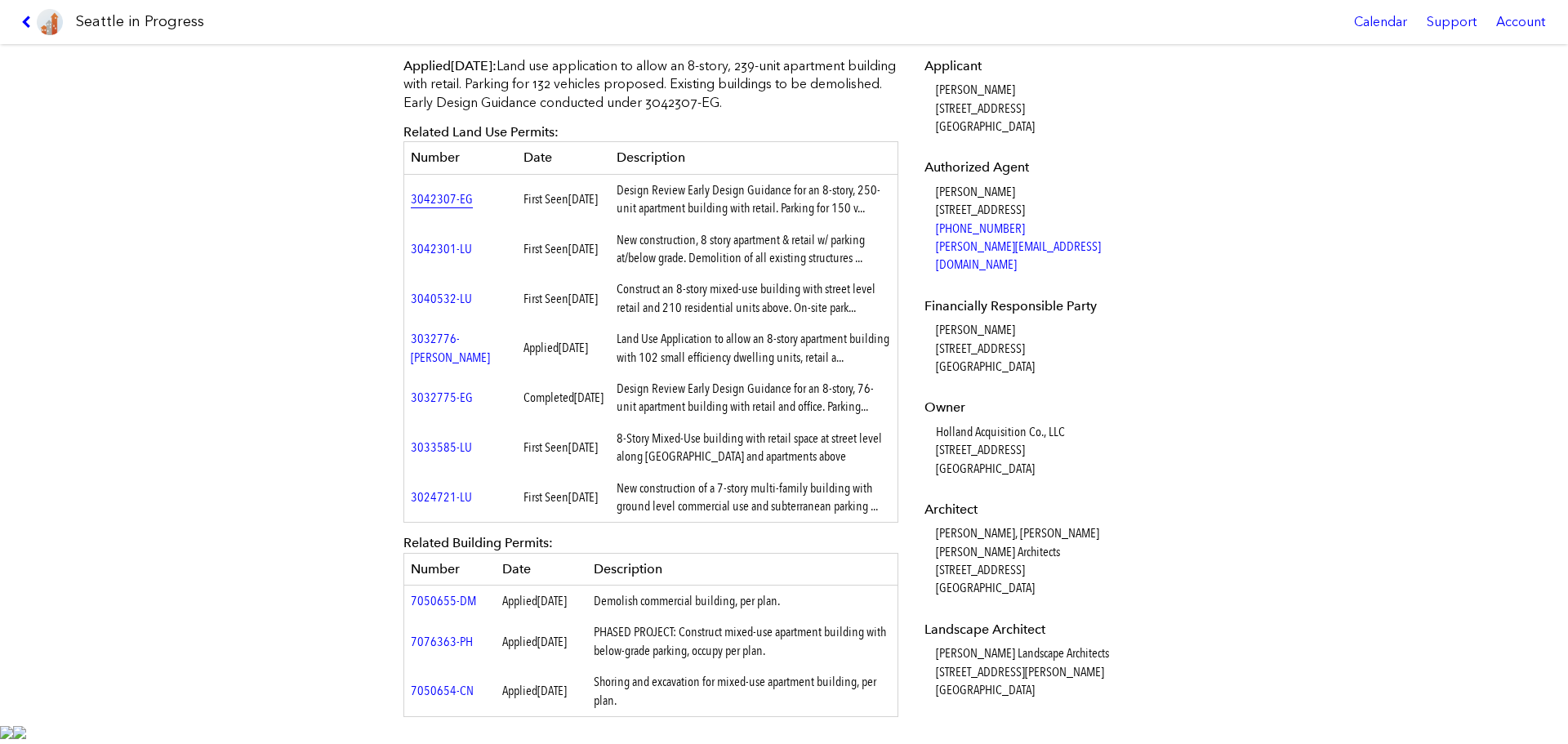
click at [425, 199] on link "3042307-EG" at bounding box center [441, 199] width 62 height 16
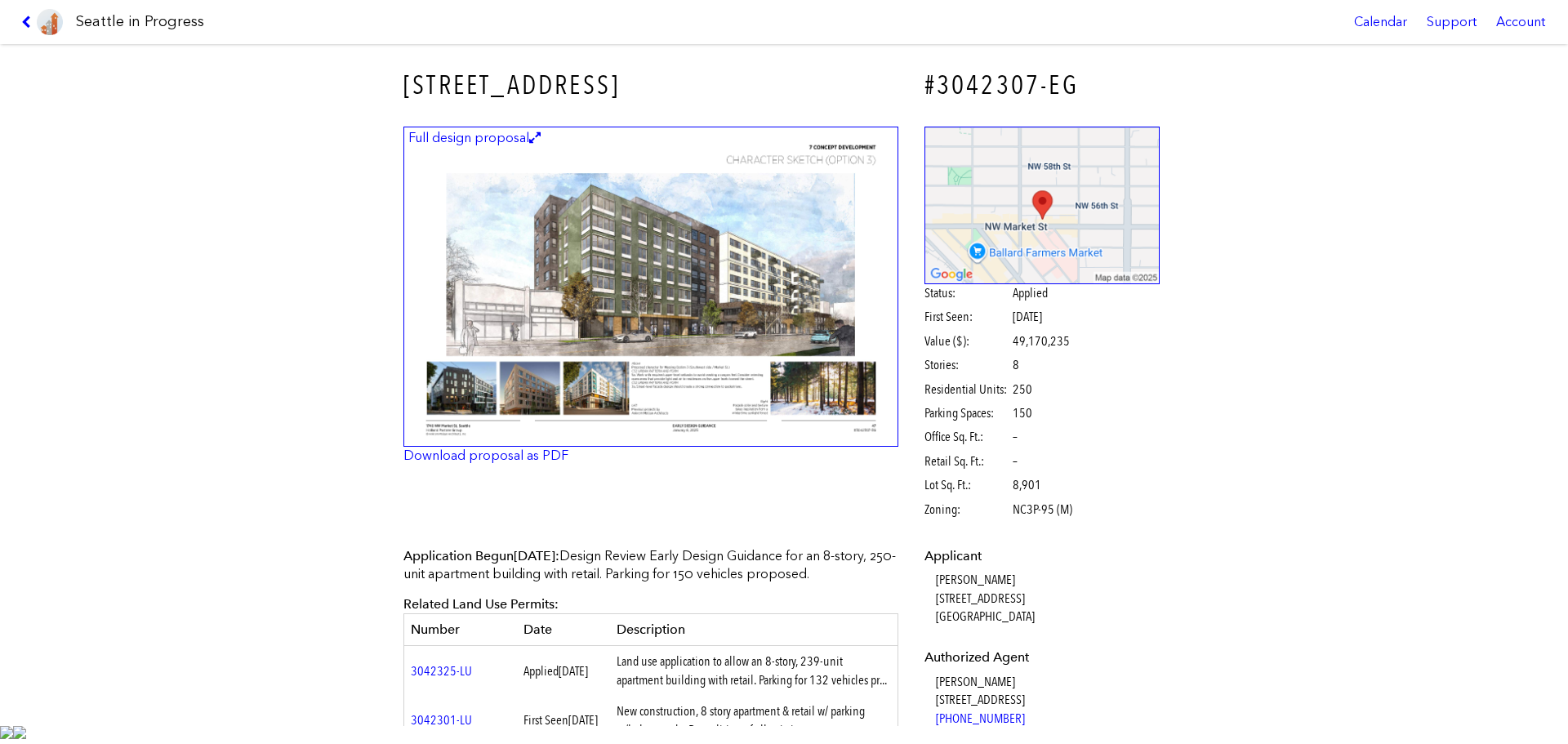
click at [804, 335] on img at bounding box center [651, 287] width 495 height 321
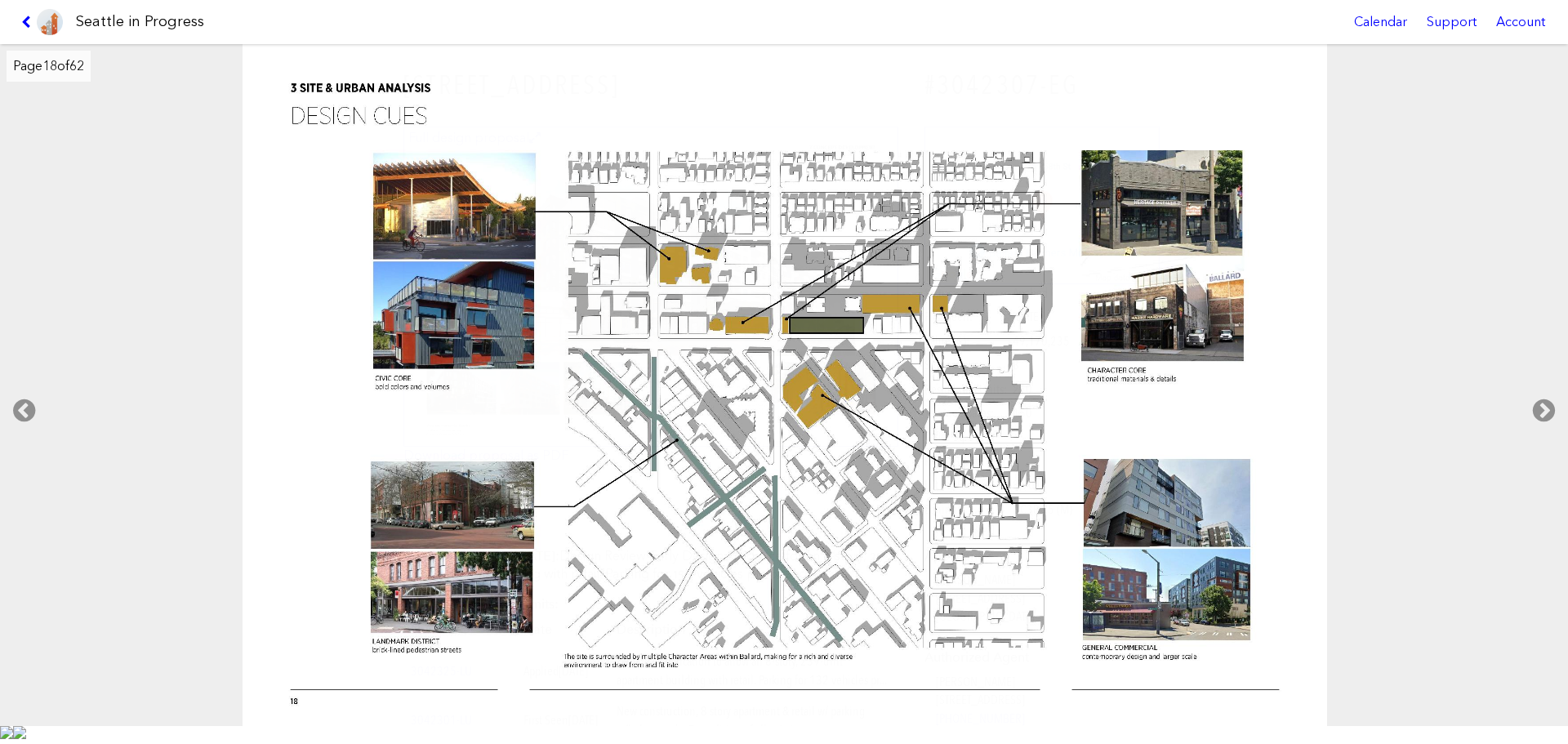
click at [20, 27] on link at bounding box center [42, 22] width 54 height 44
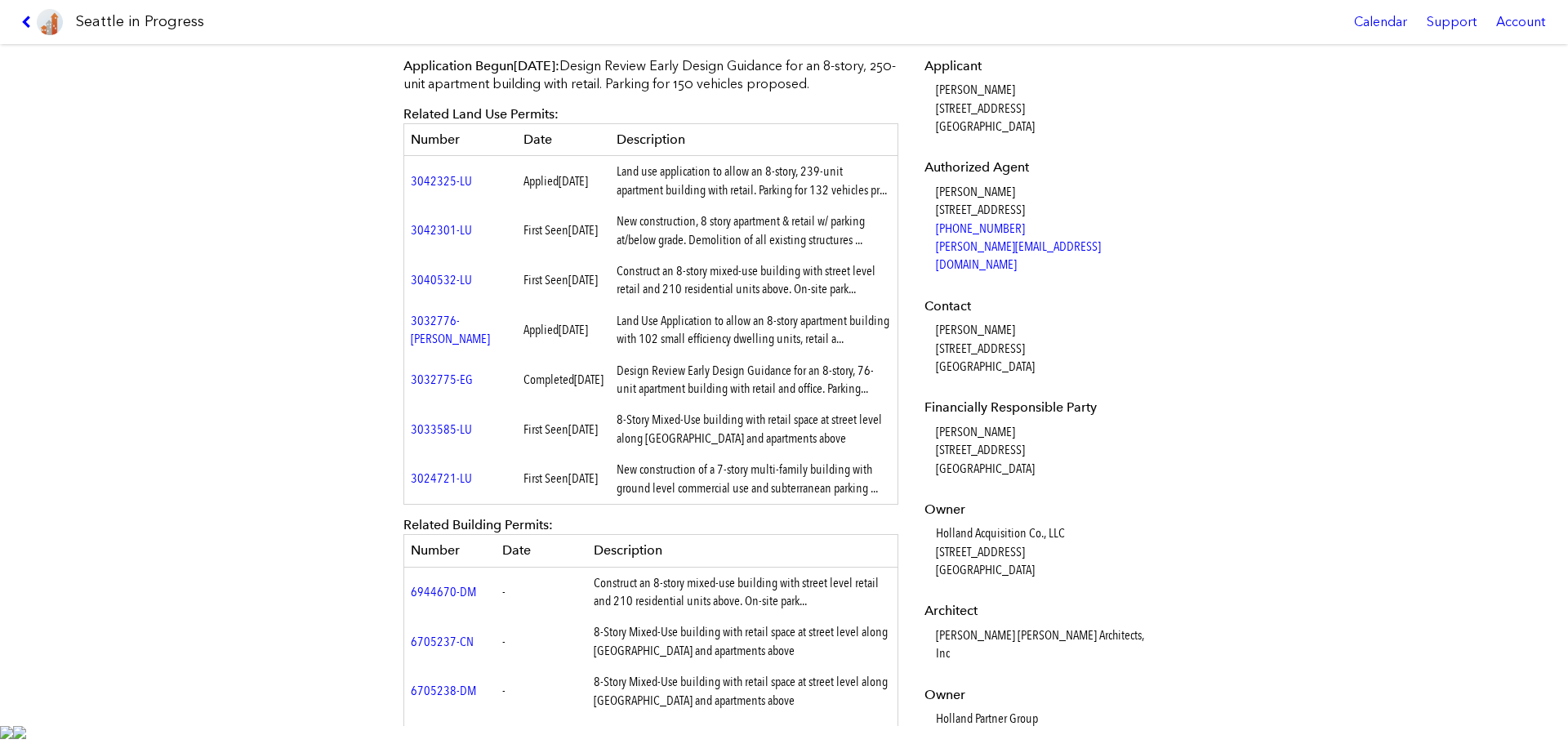
scroll to position [408, 0]
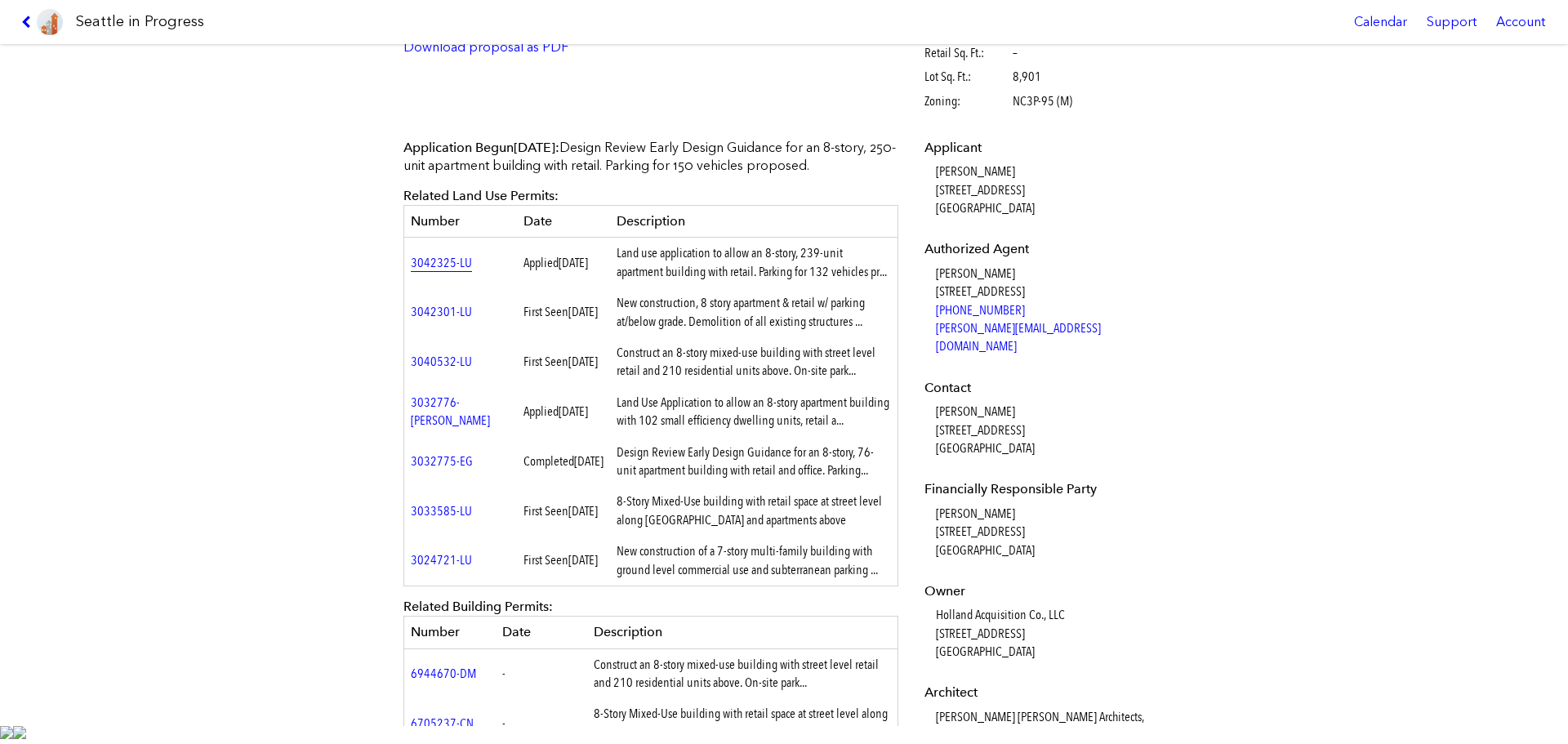
click at [411, 262] on link "3042325-LU" at bounding box center [441, 263] width 61 height 16
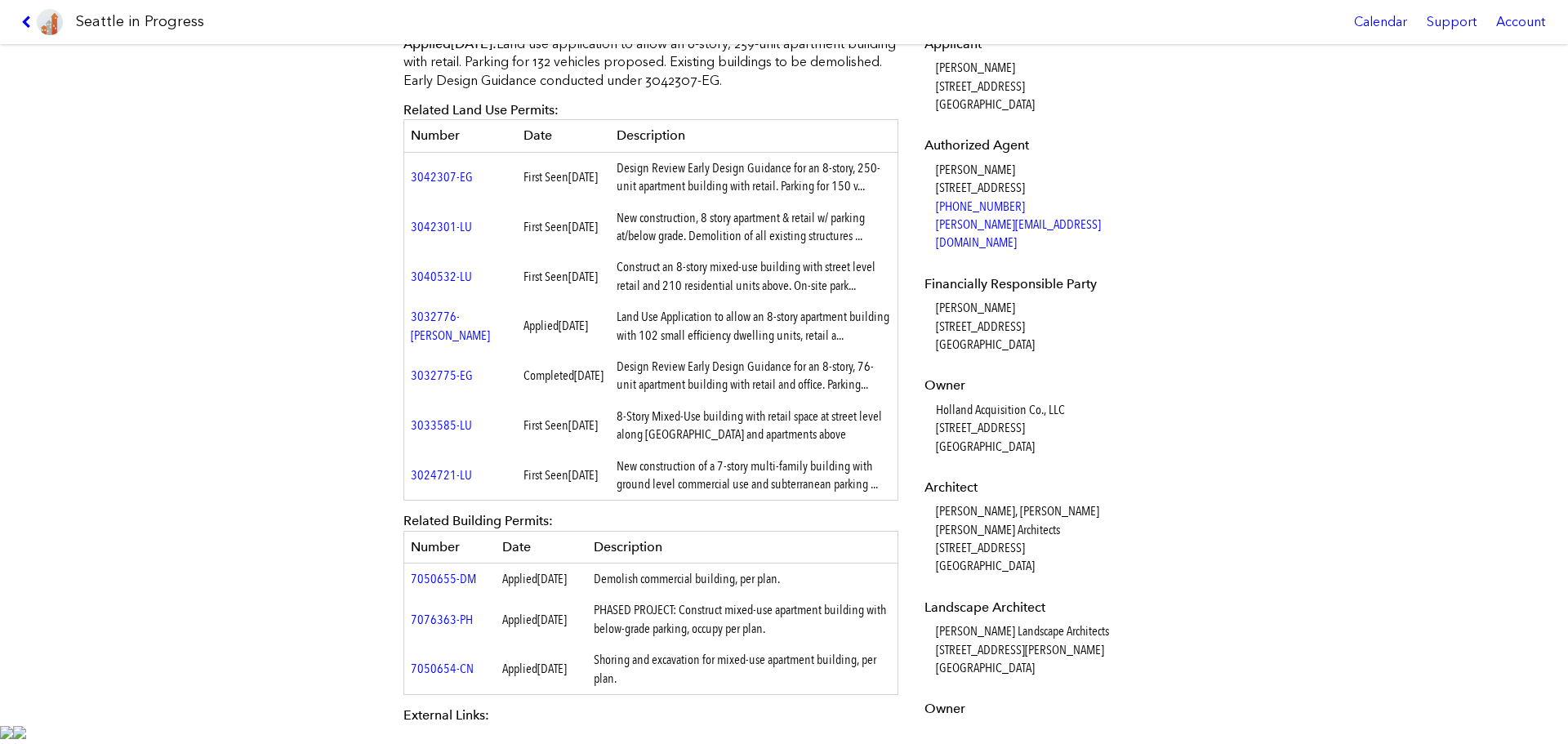
scroll to position [654, 0]
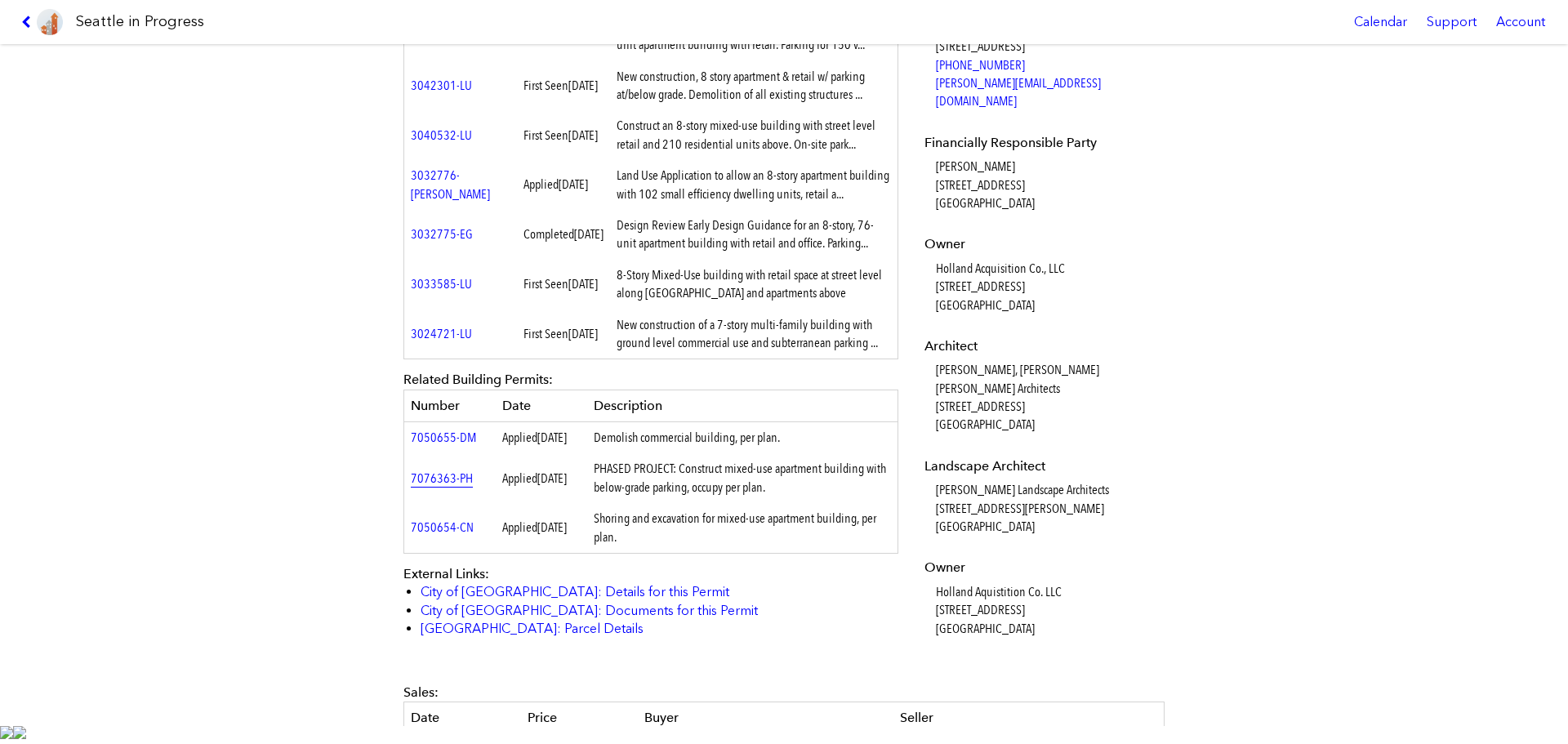
click at [421, 486] on link "7076363-PH" at bounding box center [441, 478] width 62 height 16
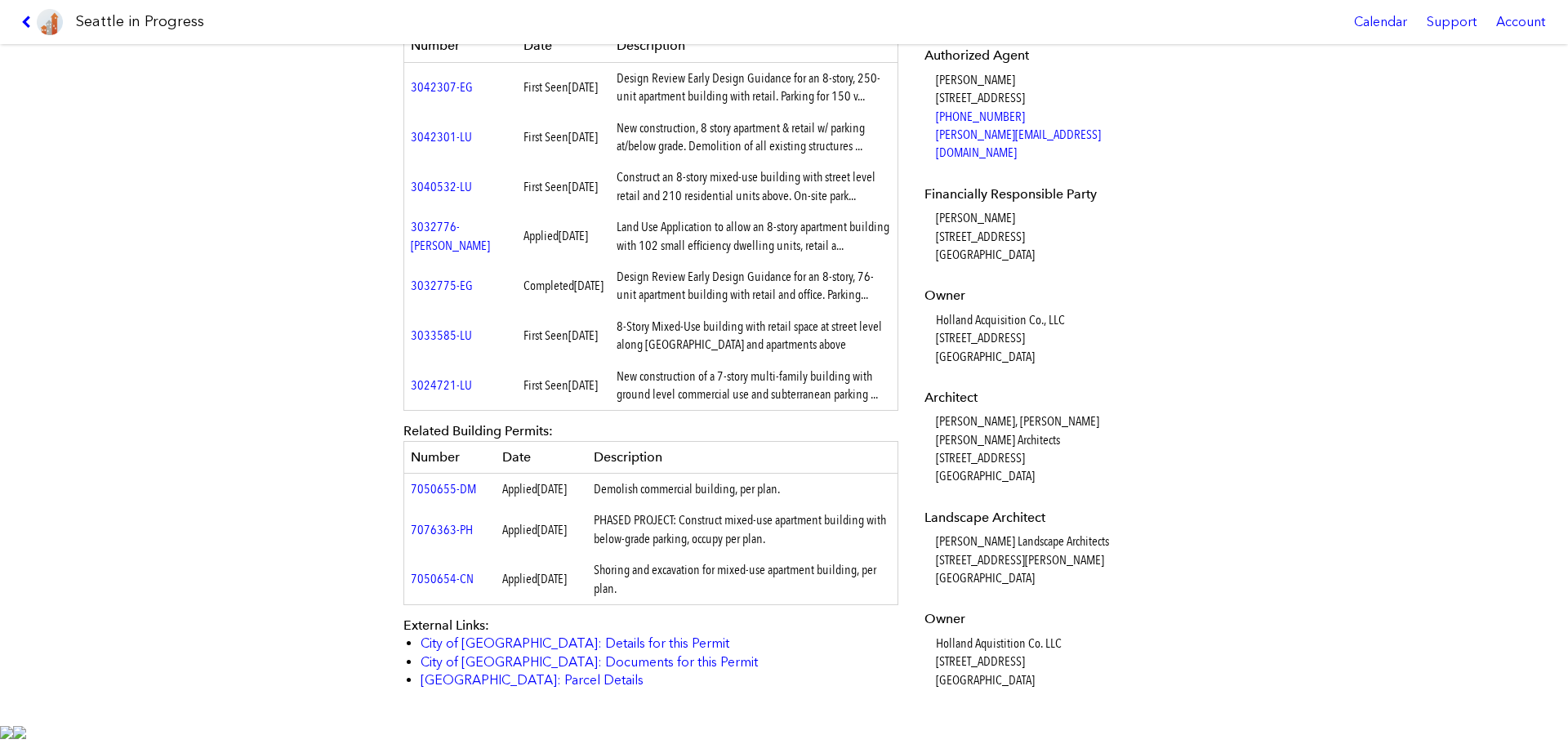
scroll to position [735, 0]
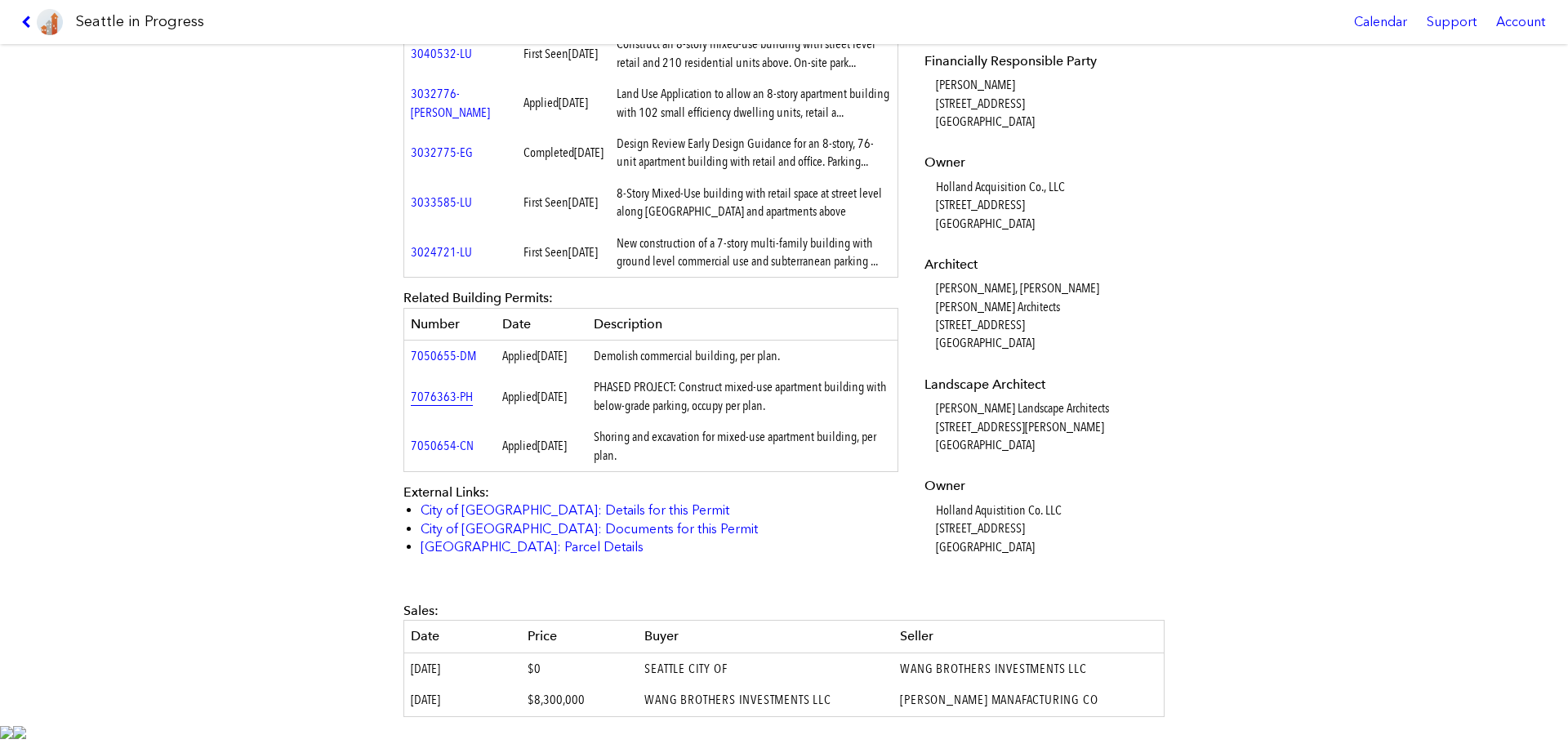
click at [449, 405] on link "7076363-PH" at bounding box center [441, 397] width 62 height 16
